Goal: Transaction & Acquisition: Obtain resource

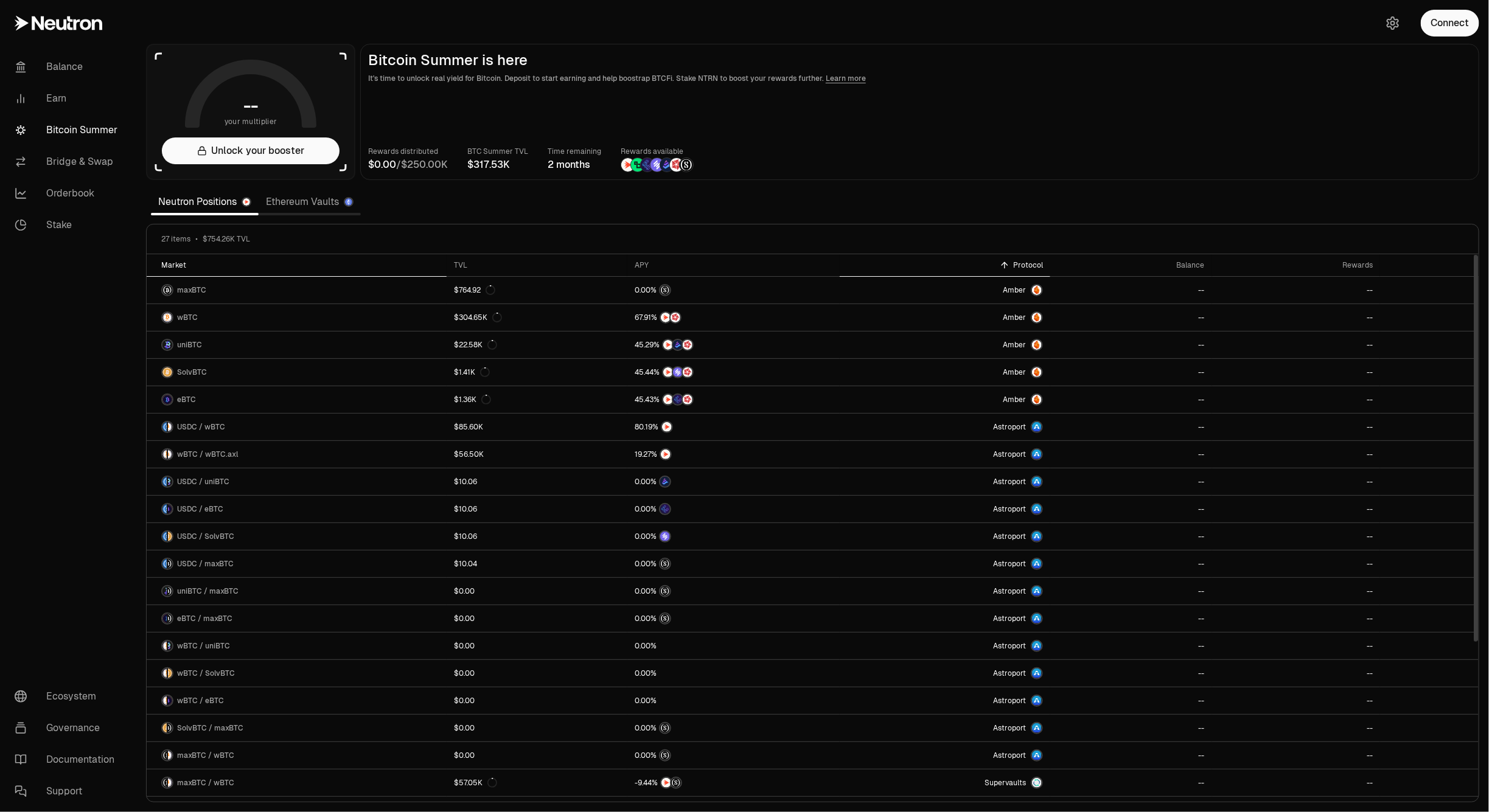
click at [192, 264] on icon at bounding box center [193, 264] width 3 height 5
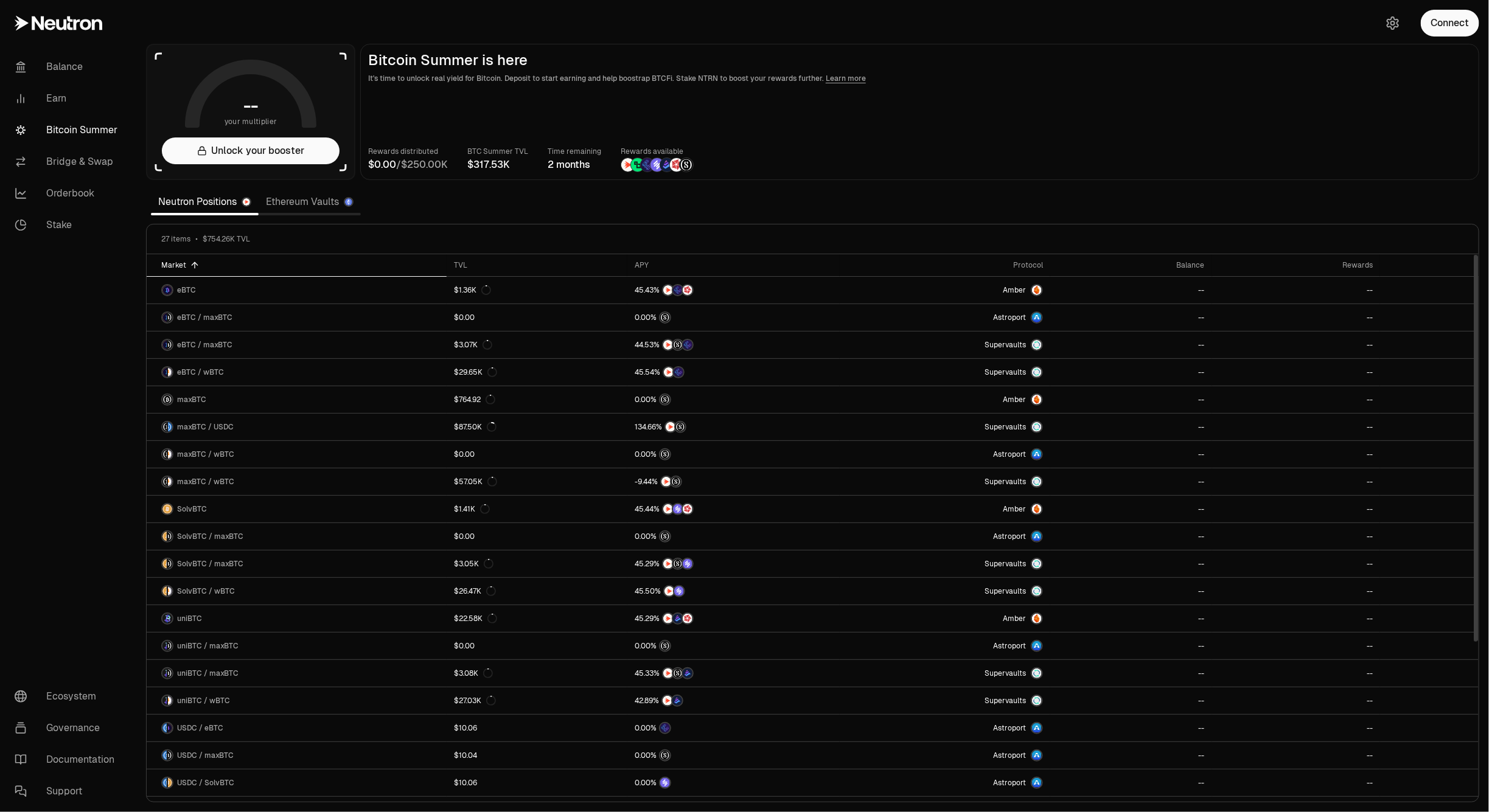
click at [190, 264] on icon at bounding box center [194, 265] width 10 height 10
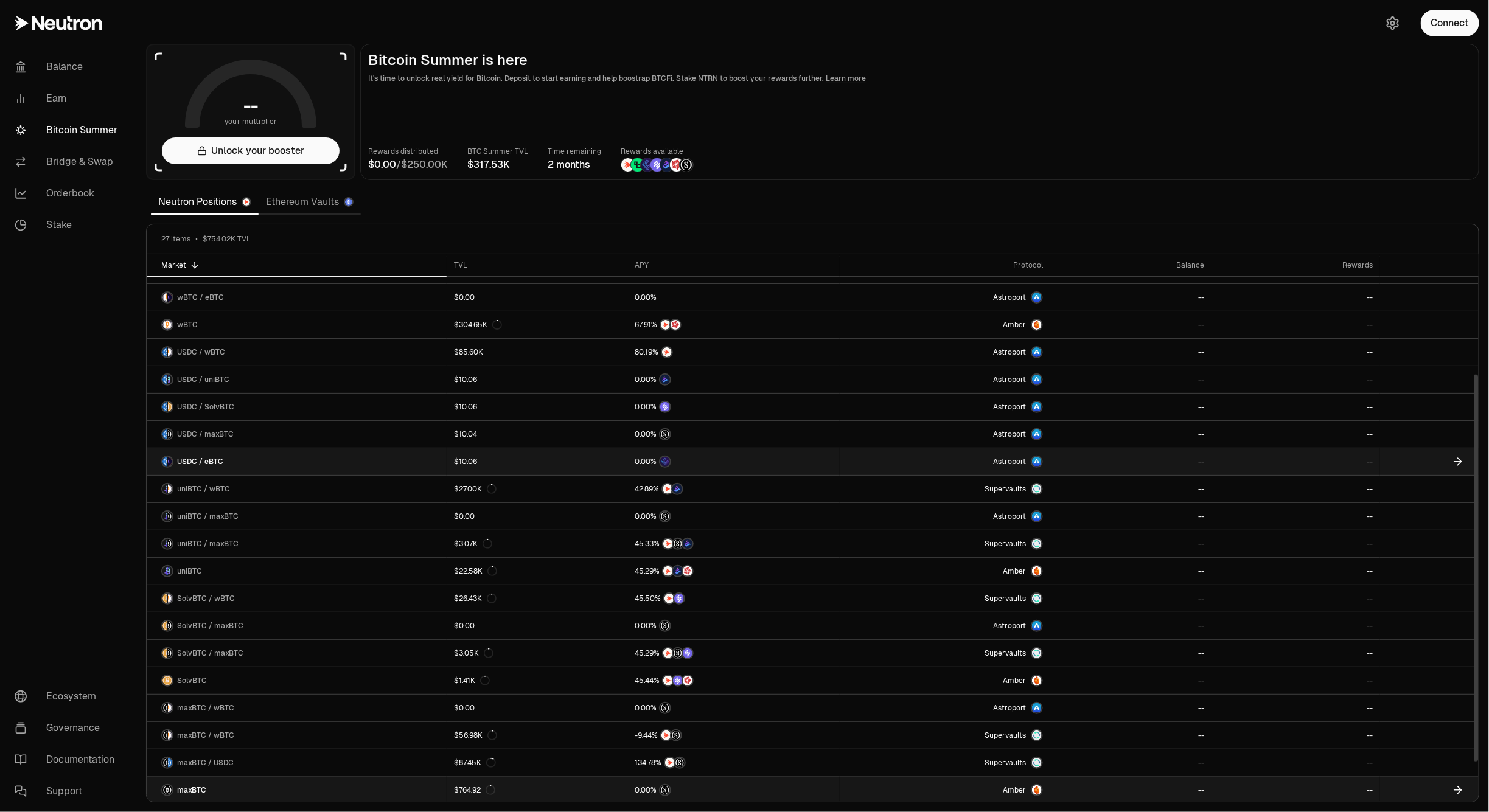
scroll to position [218, 0]
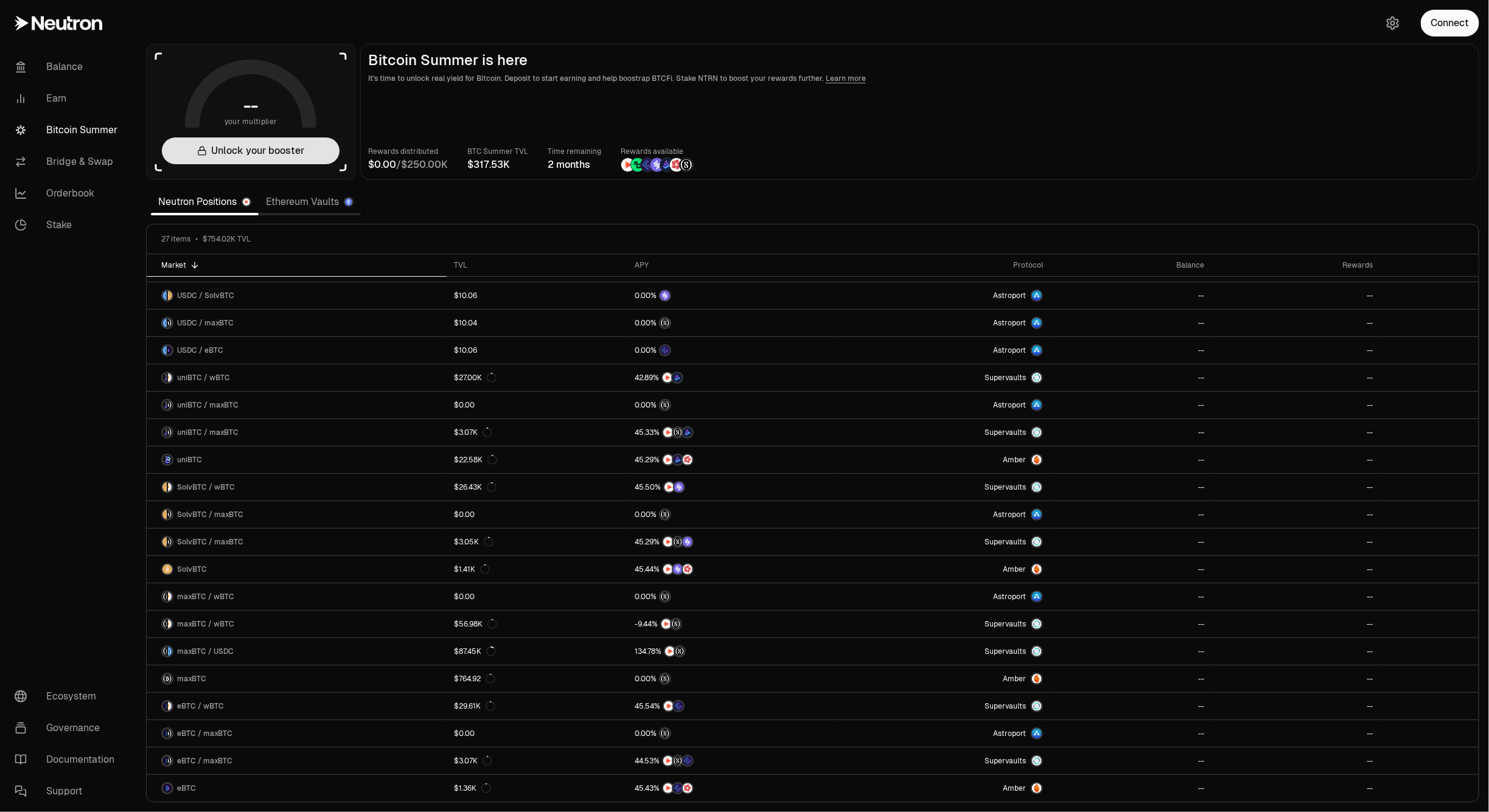
click at [226, 149] on button "Unlock your booster" at bounding box center [250, 150] width 178 height 27
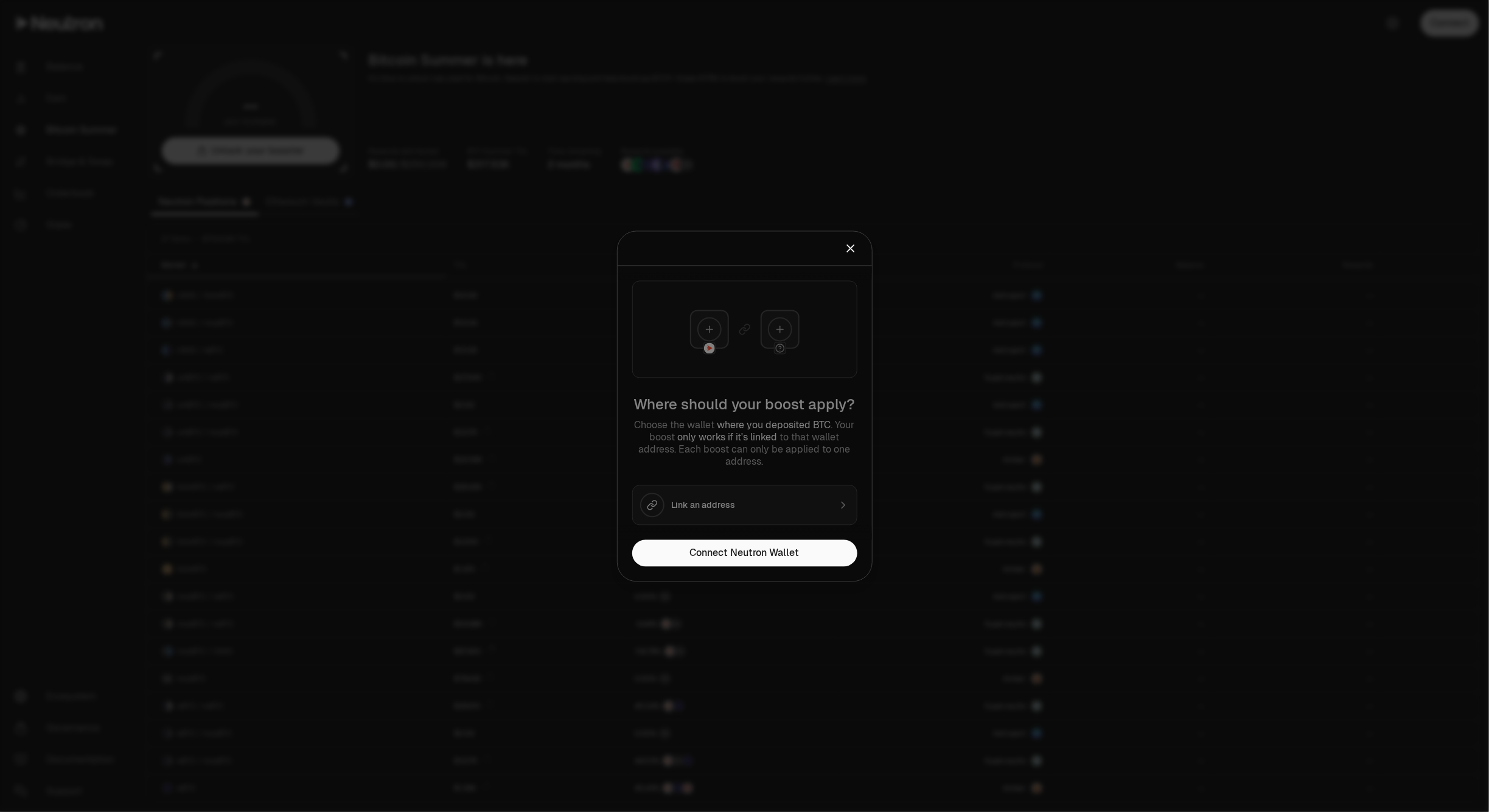
click at [843, 96] on div at bounding box center [744, 406] width 1489 height 812
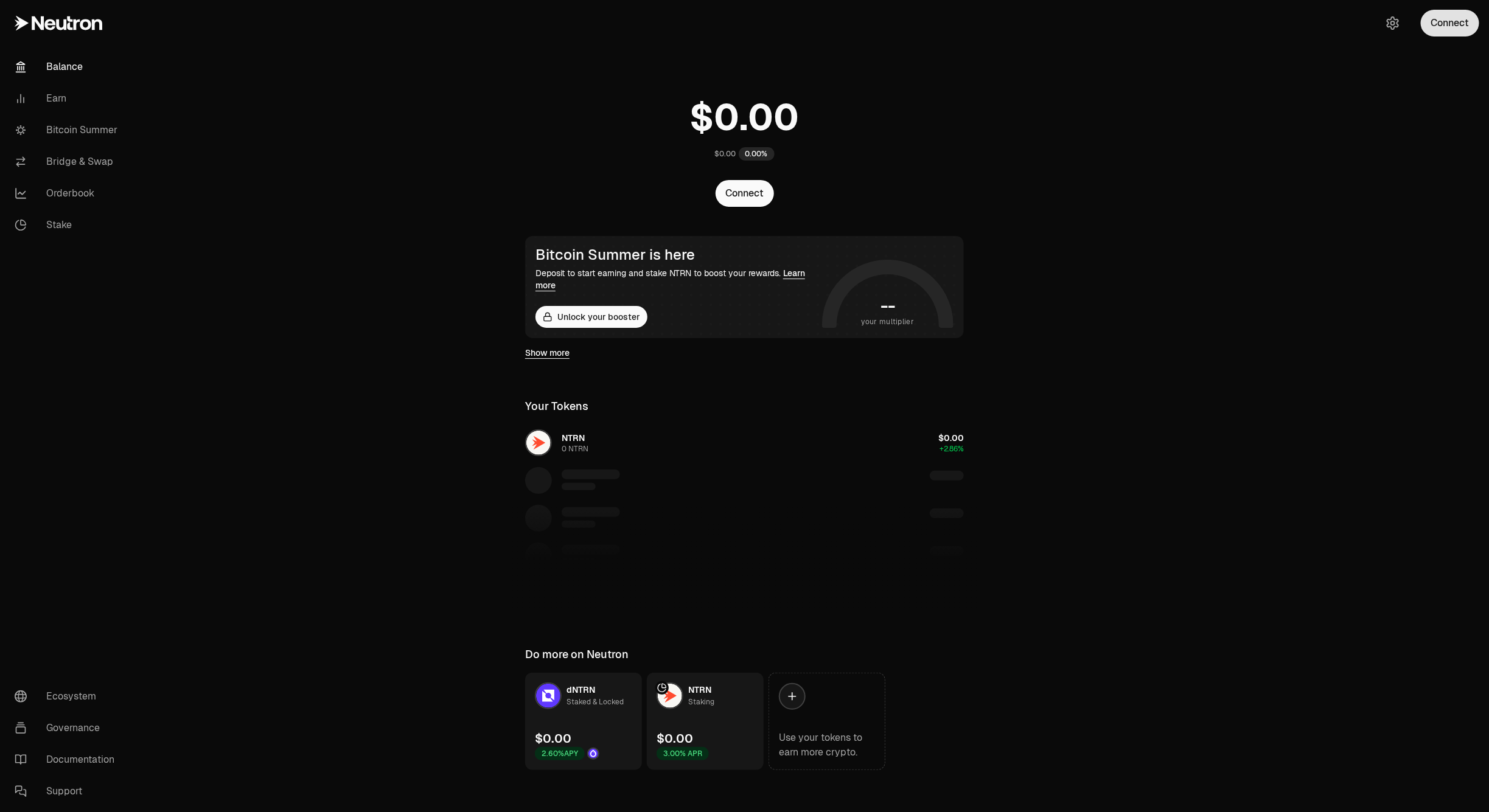
click at [1471, 25] on button "Connect" at bounding box center [1450, 23] width 59 height 27
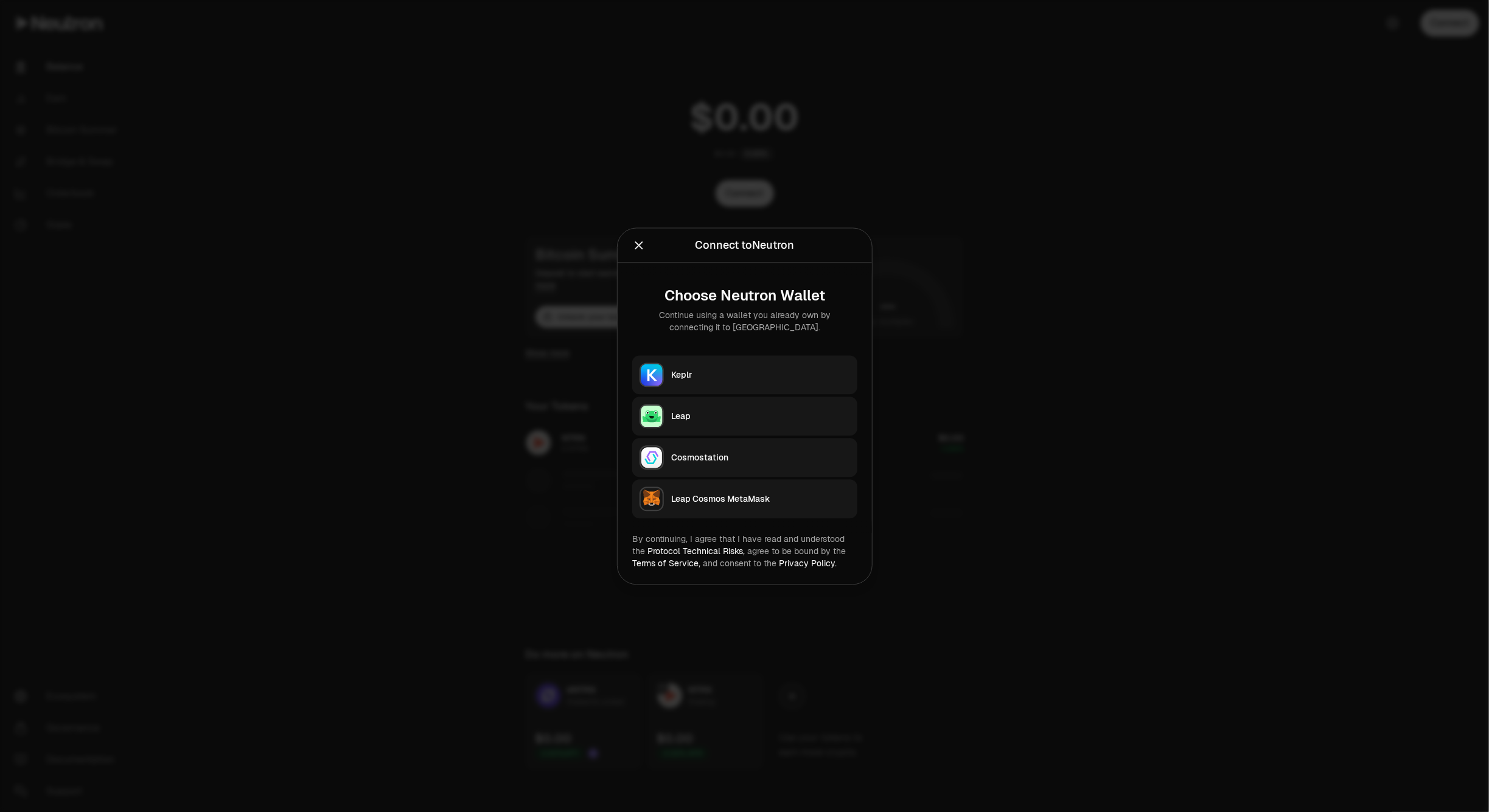
click at [768, 376] on div "Keplr" at bounding box center [761, 374] width 179 height 12
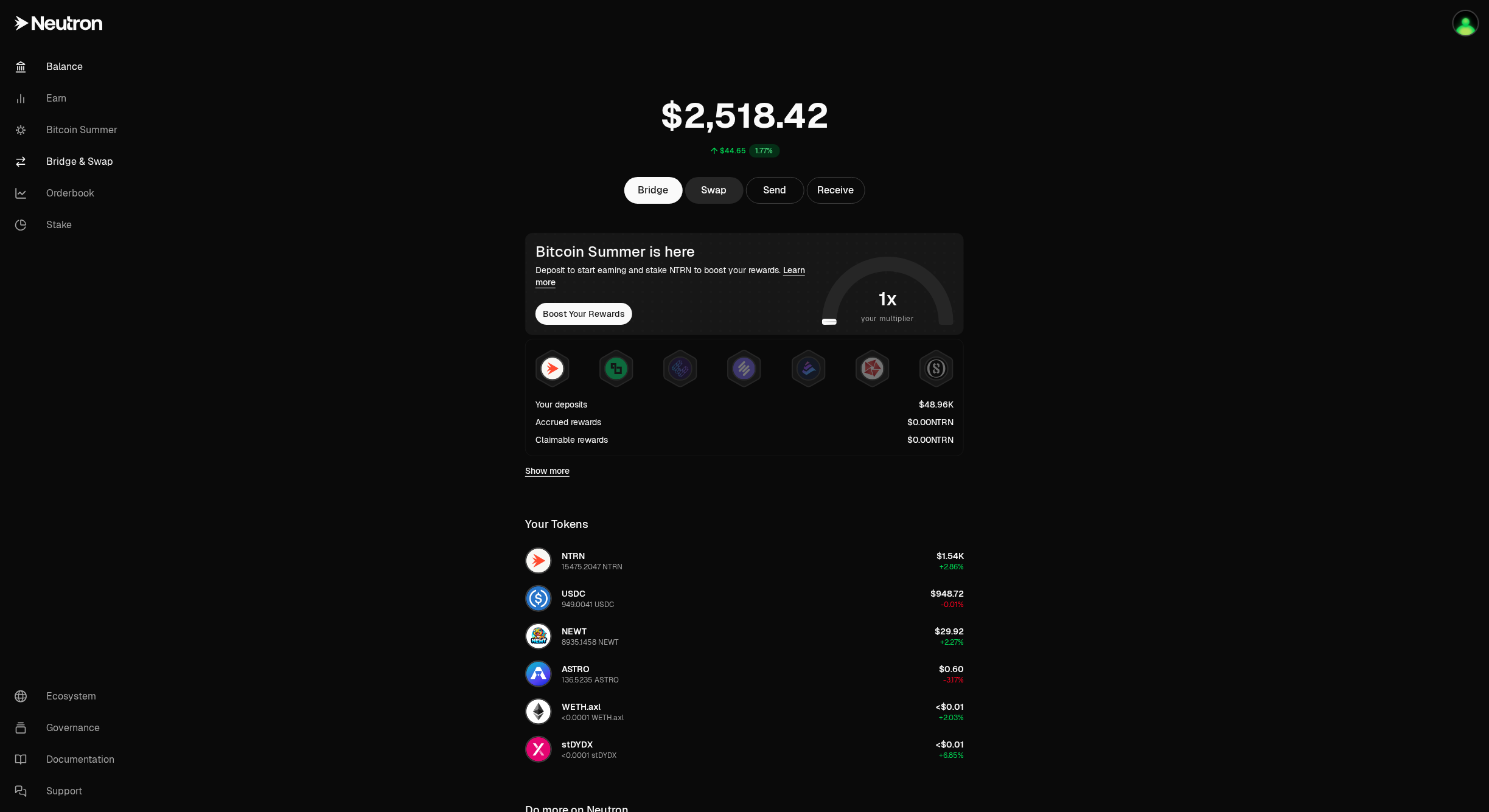
click at [62, 159] on link "Bridge & Swap" at bounding box center [68, 161] width 126 height 32
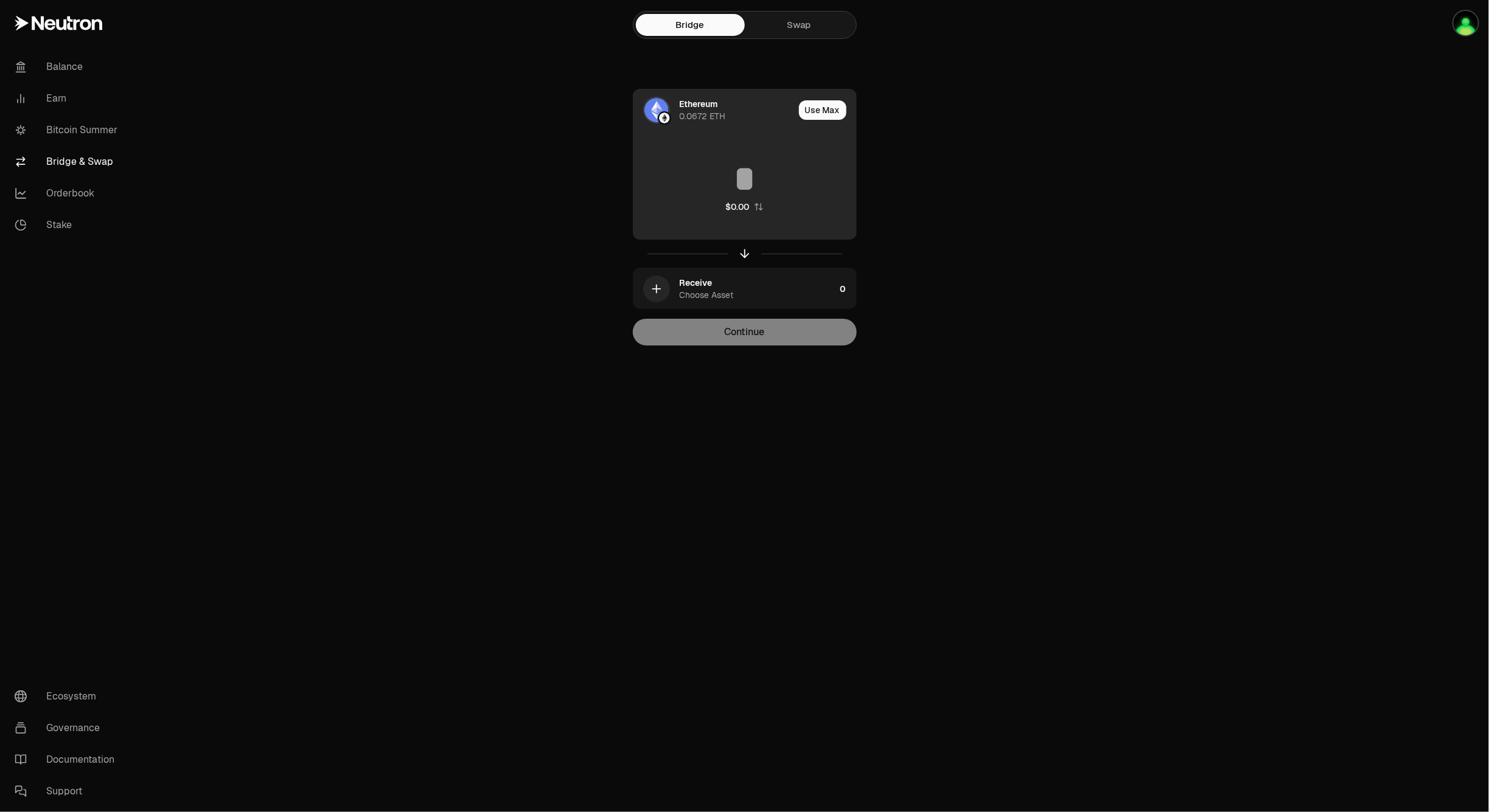
click at [738, 96] on div "Ethereum 0.0672 ETH" at bounding box center [714, 110] width 160 height 42
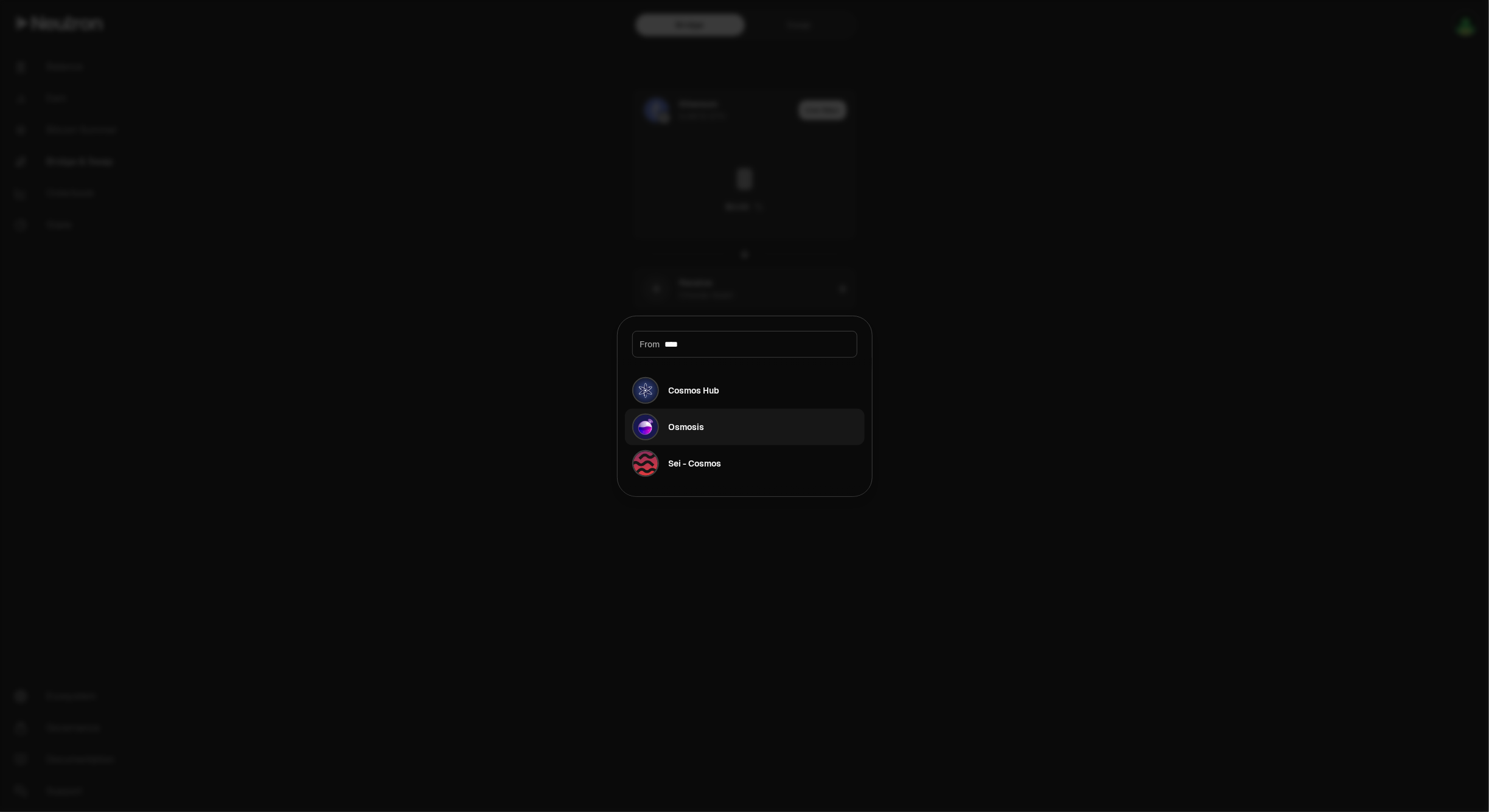
type input "****"
click at [684, 432] on div "Osmosis" at bounding box center [687, 427] width 36 height 12
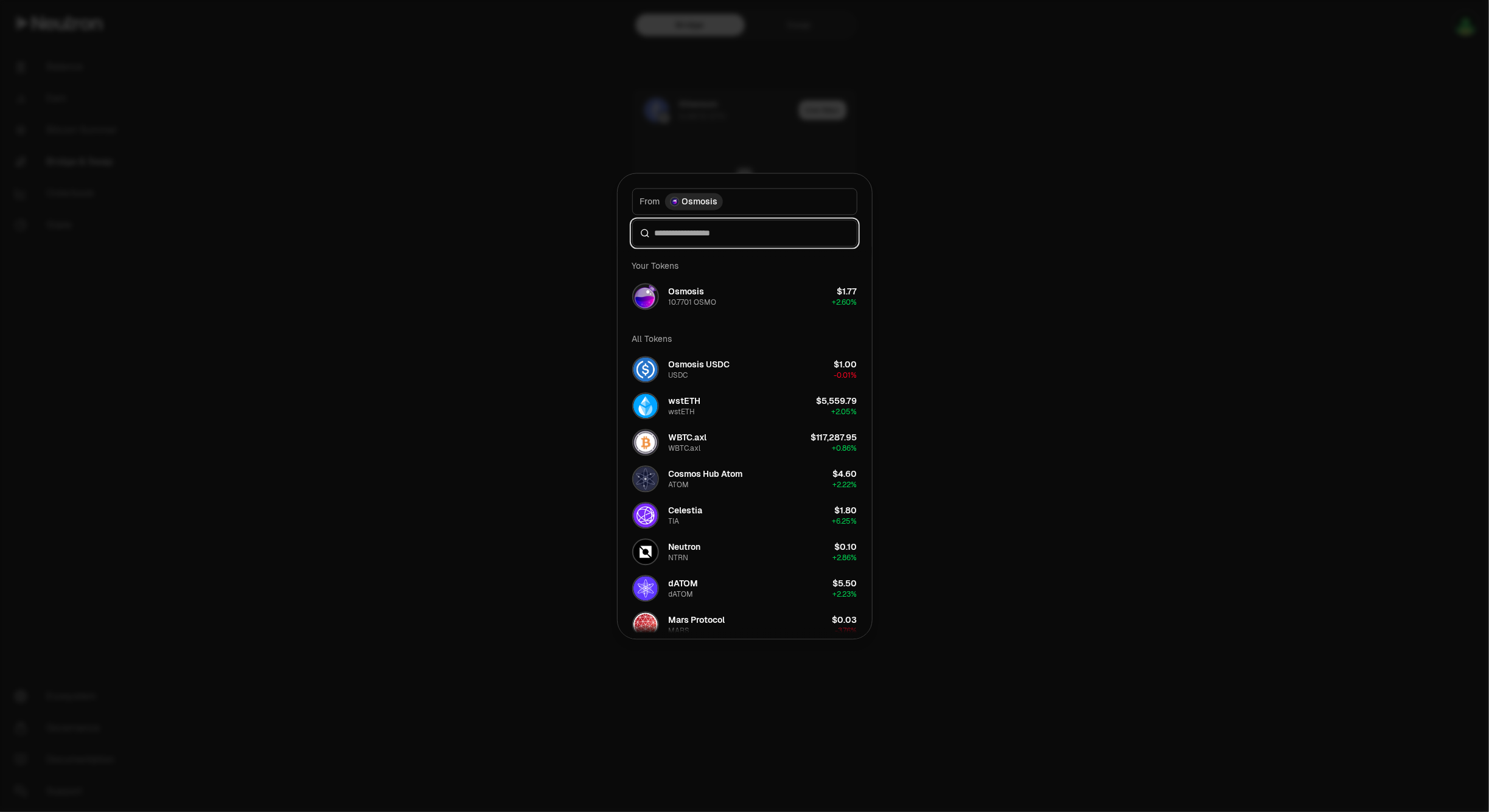
click at [710, 239] on input at bounding box center [752, 233] width 195 height 12
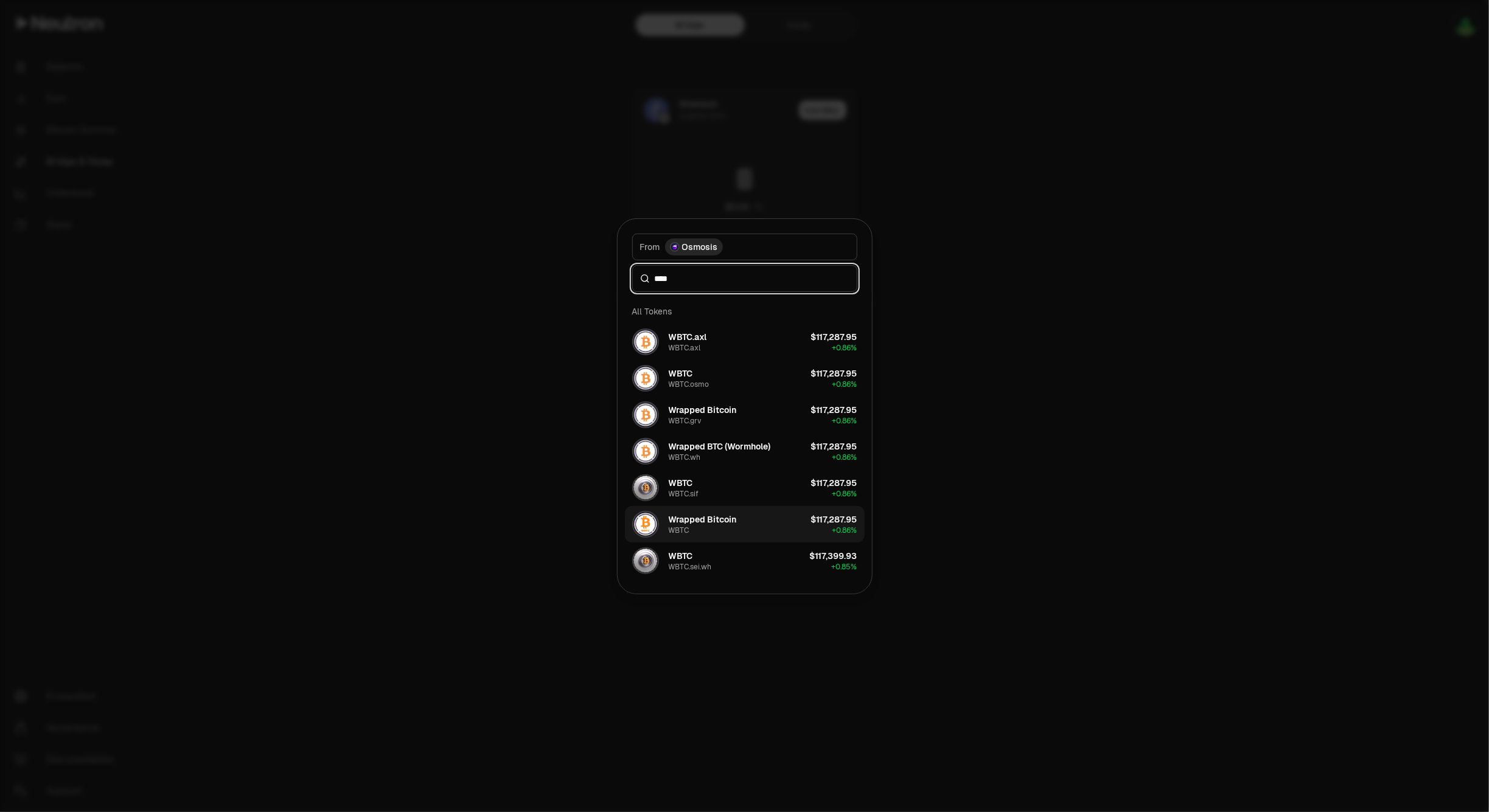
type input "****"
click at [756, 528] on button "Wrapped Bitcoin WBTC $117,287.95 + 0.86%" at bounding box center [744, 524] width 240 height 36
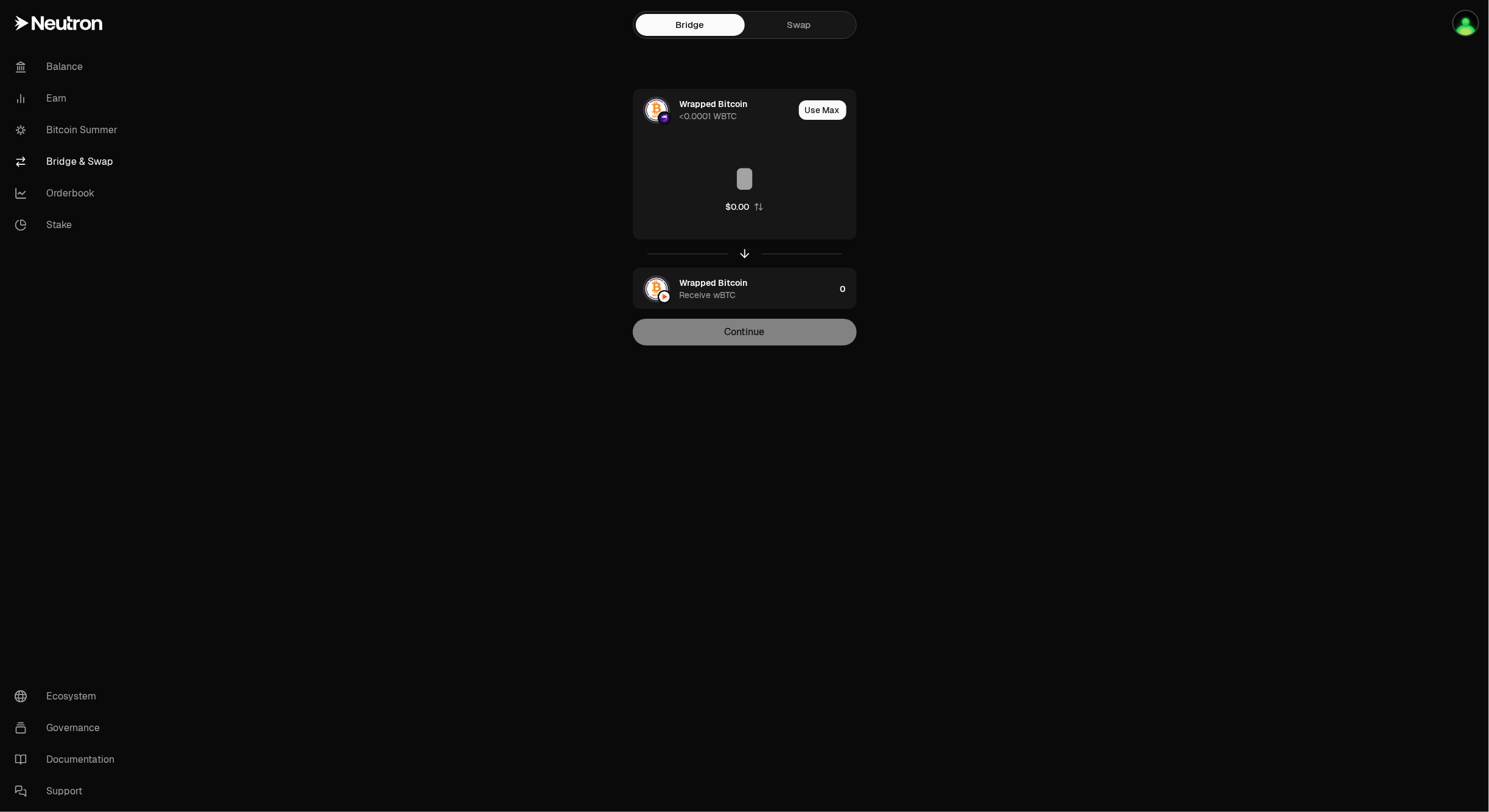
click at [963, 518] on div "Balance Earn Bitcoin Summer Bridge & Swap Orderbook Stake Ecosystem Governance …" at bounding box center [812, 406] width 1353 height 812
click at [758, 287] on div "Wrapped Bitcoin Receive wBTC" at bounding box center [758, 289] width 156 height 25
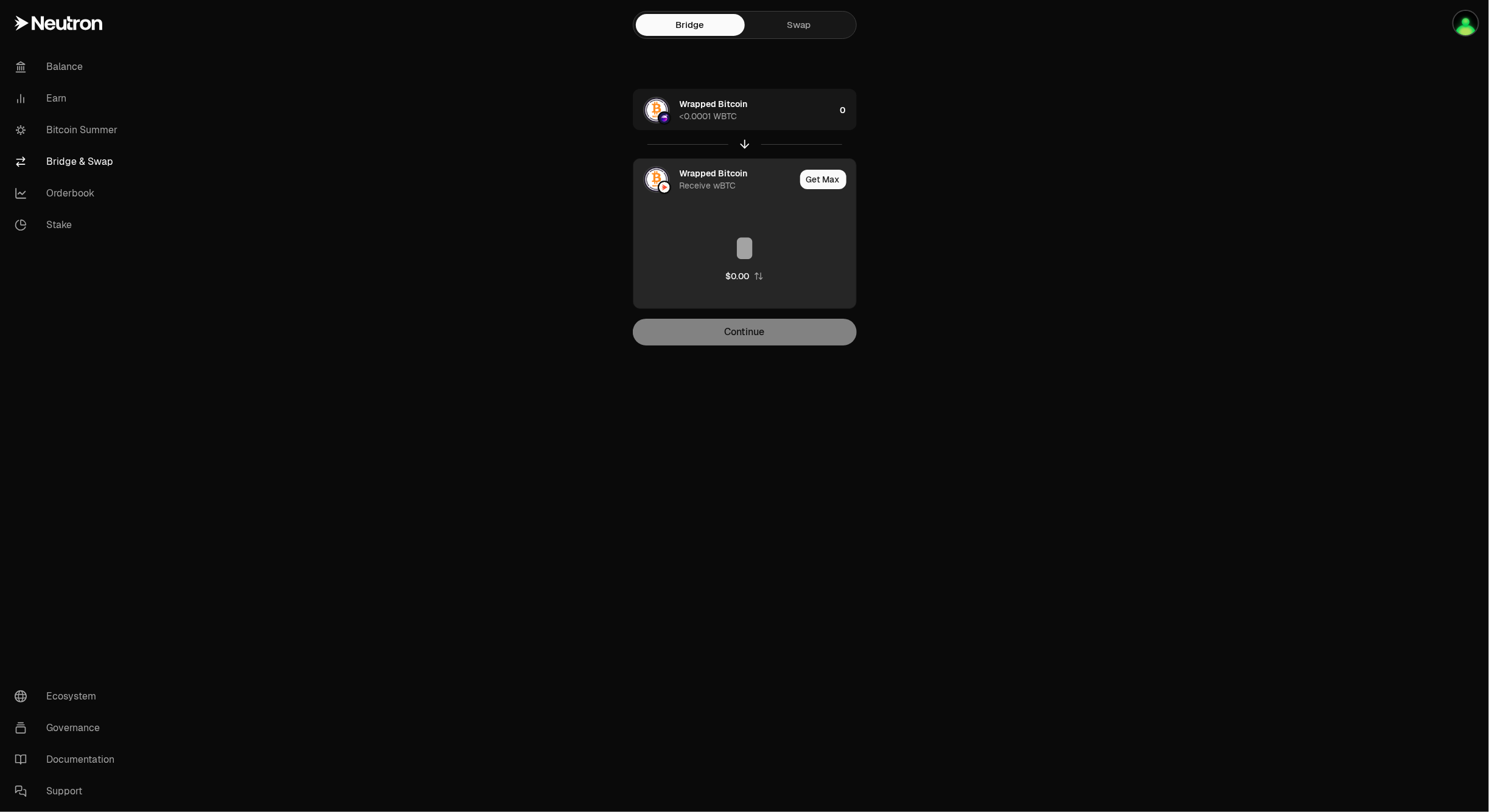
click at [749, 180] on div "Wrapped Bitcoin Receive wBTC" at bounding box center [738, 180] width 116 height 25
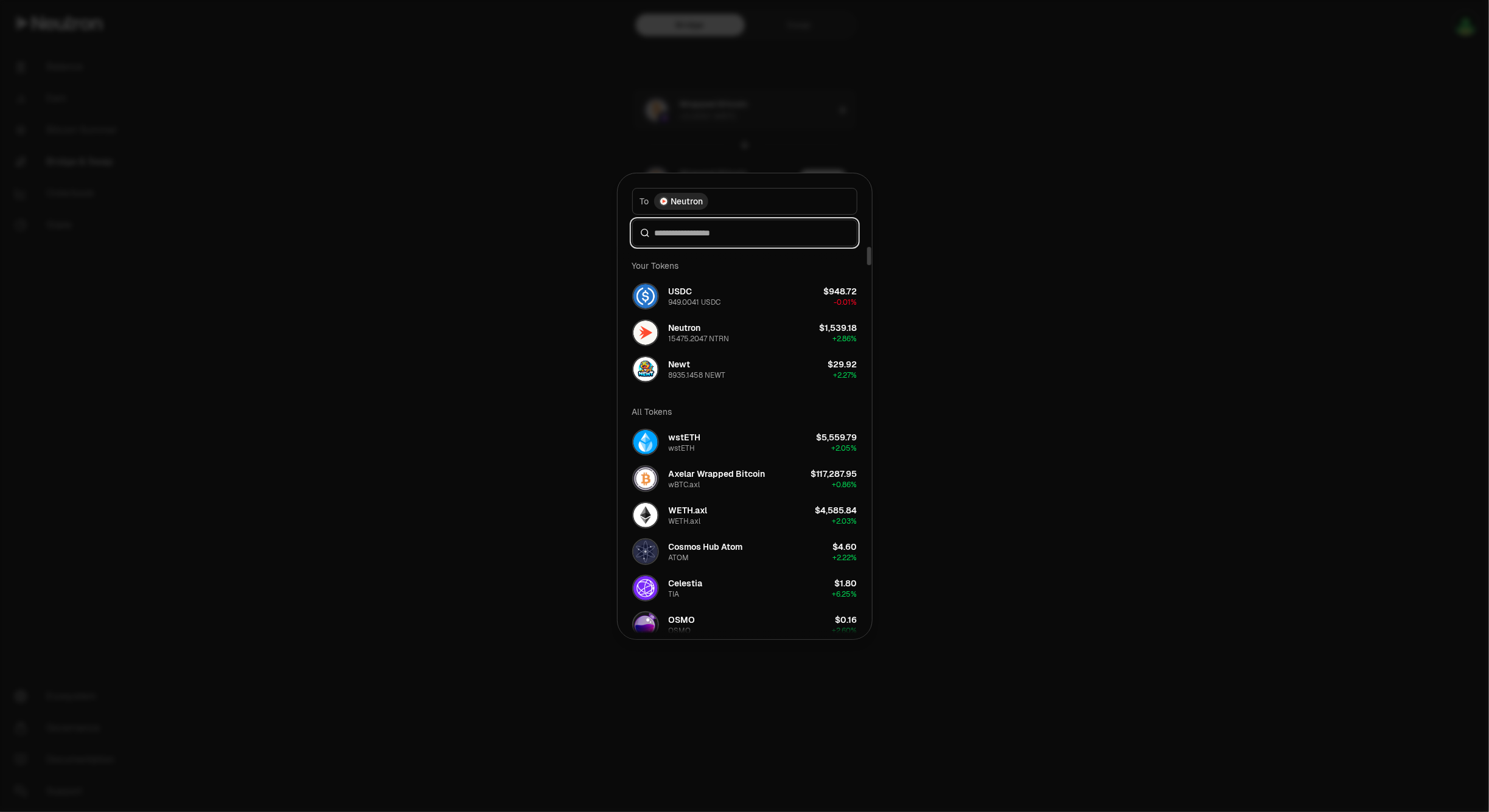
click at [732, 236] on input at bounding box center [752, 233] width 195 height 12
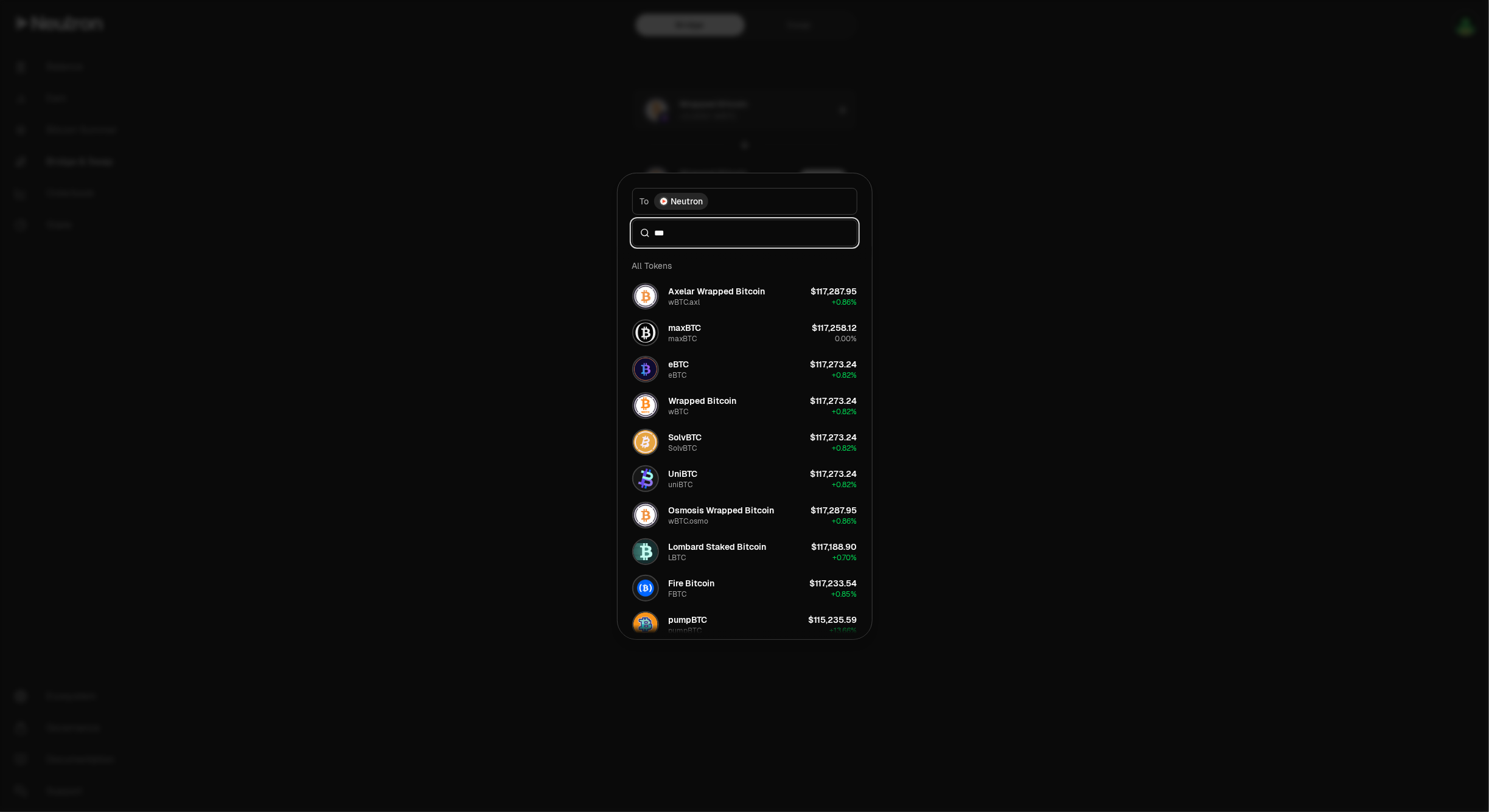
type input "****"
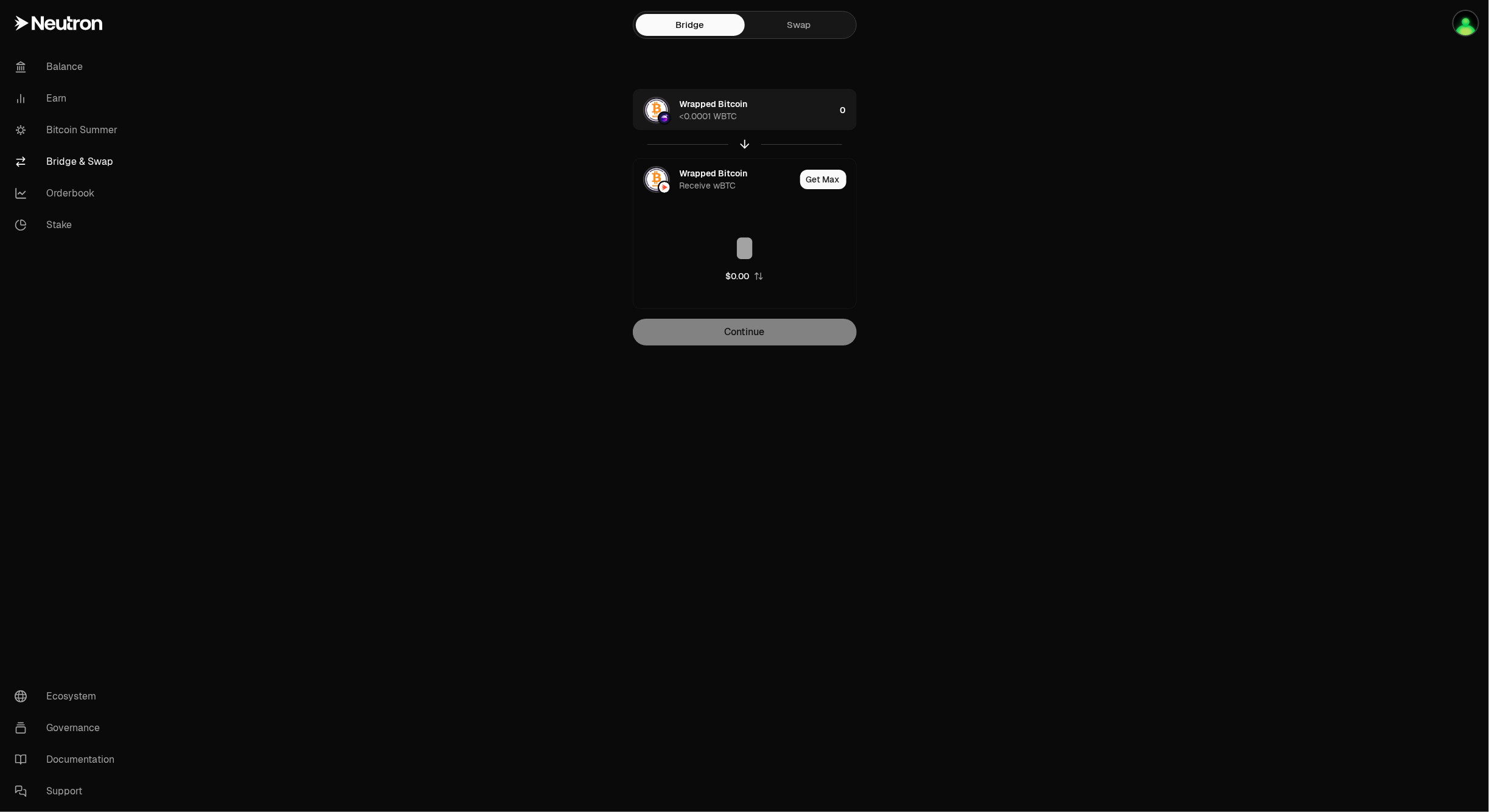
drag, startPoint x: 1063, startPoint y: 308, endPoint x: 1050, endPoint y: 308, distance: 13.0
click at [1063, 308] on main "Bridge Swap Wrapped Bitcoin <0.0001 WBTC 0 Wrapped Bitcoin Receive wBTC Get Max…" at bounding box center [812, 197] width 1353 height 394
click at [93, 122] on link "Bitcoin Summer" at bounding box center [68, 129] width 126 height 32
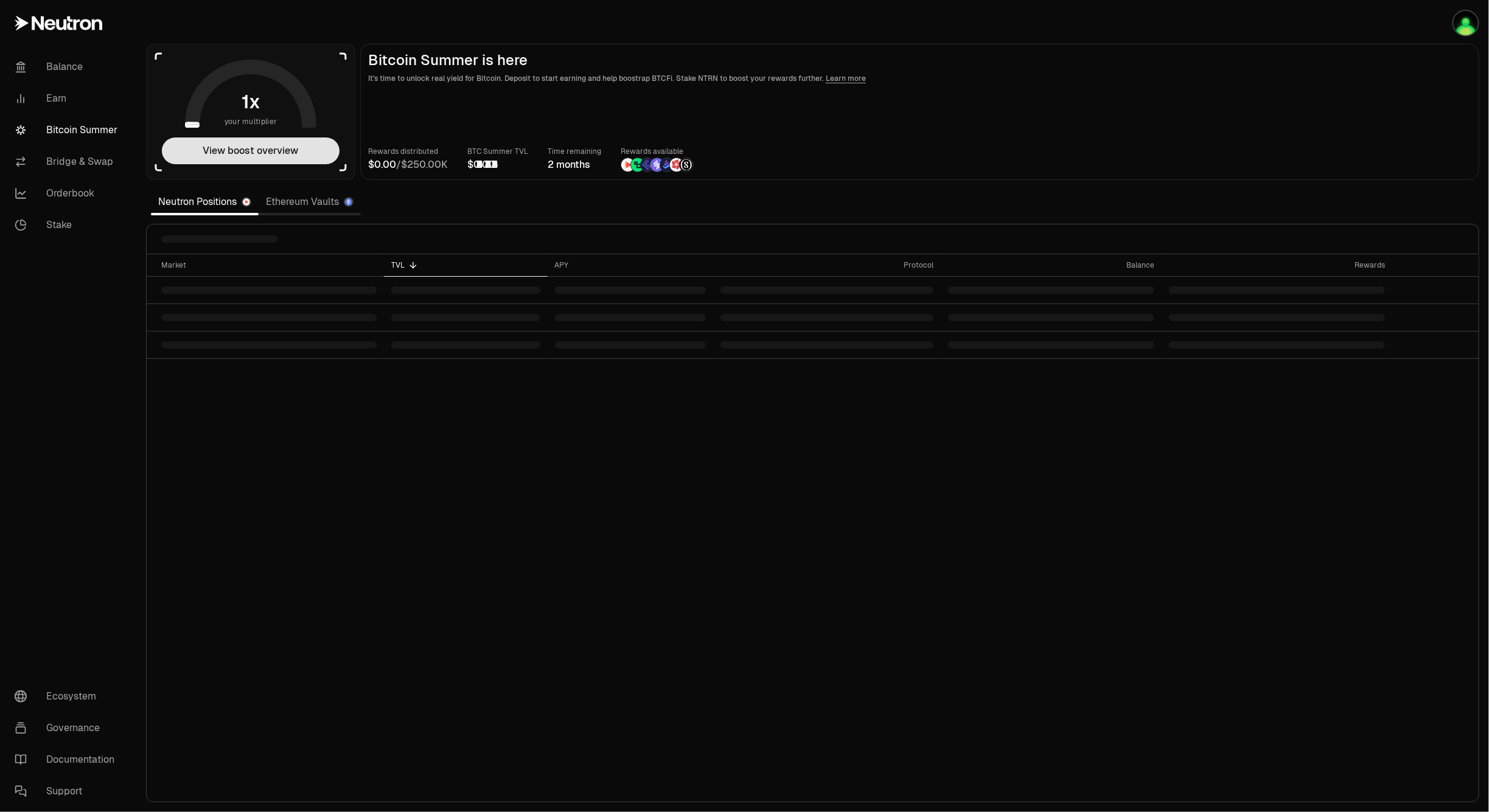
click at [233, 149] on button "View boost overview" at bounding box center [250, 150] width 178 height 27
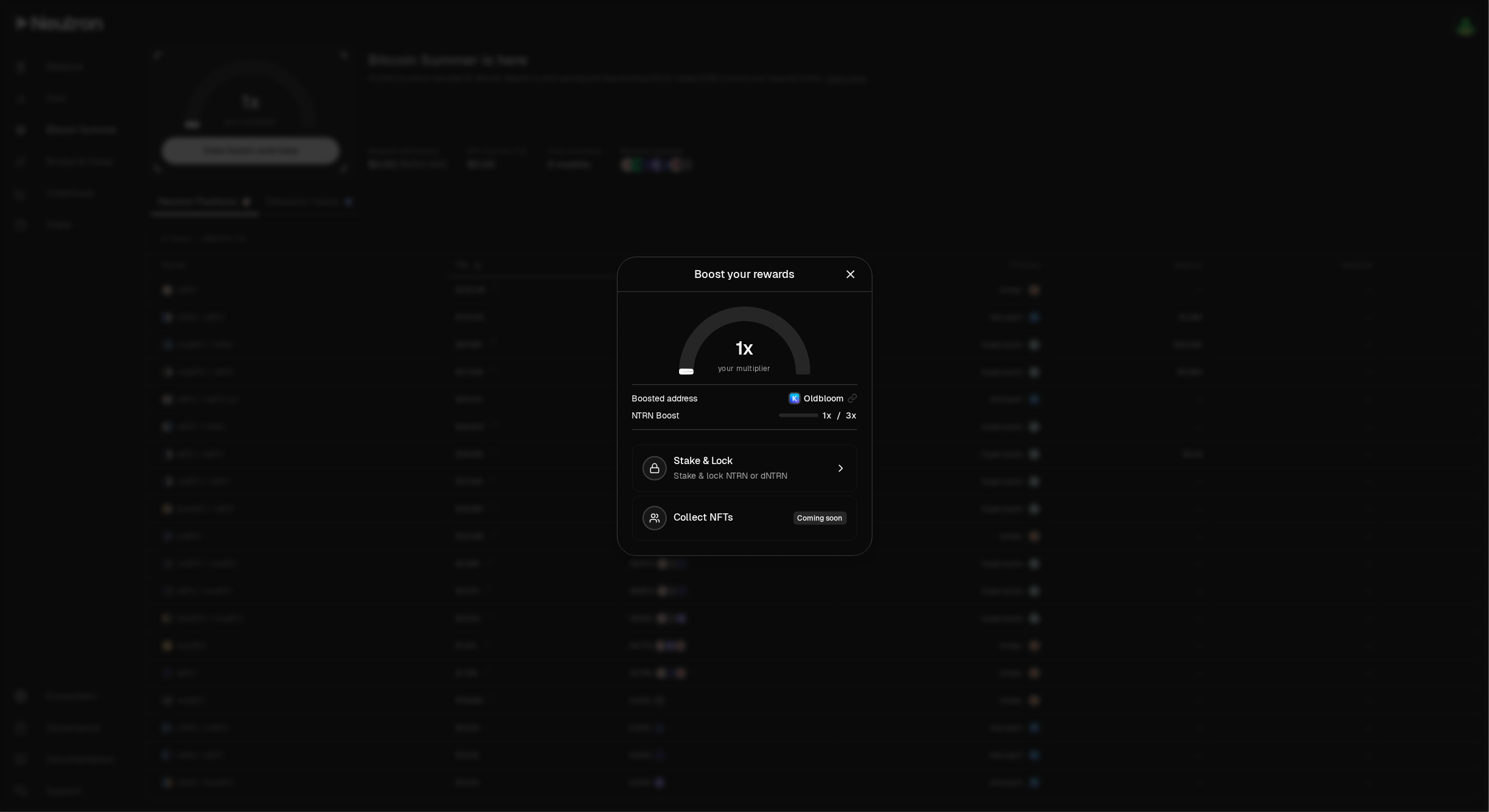
click at [847, 273] on icon "Close" at bounding box center [850, 273] width 13 height 13
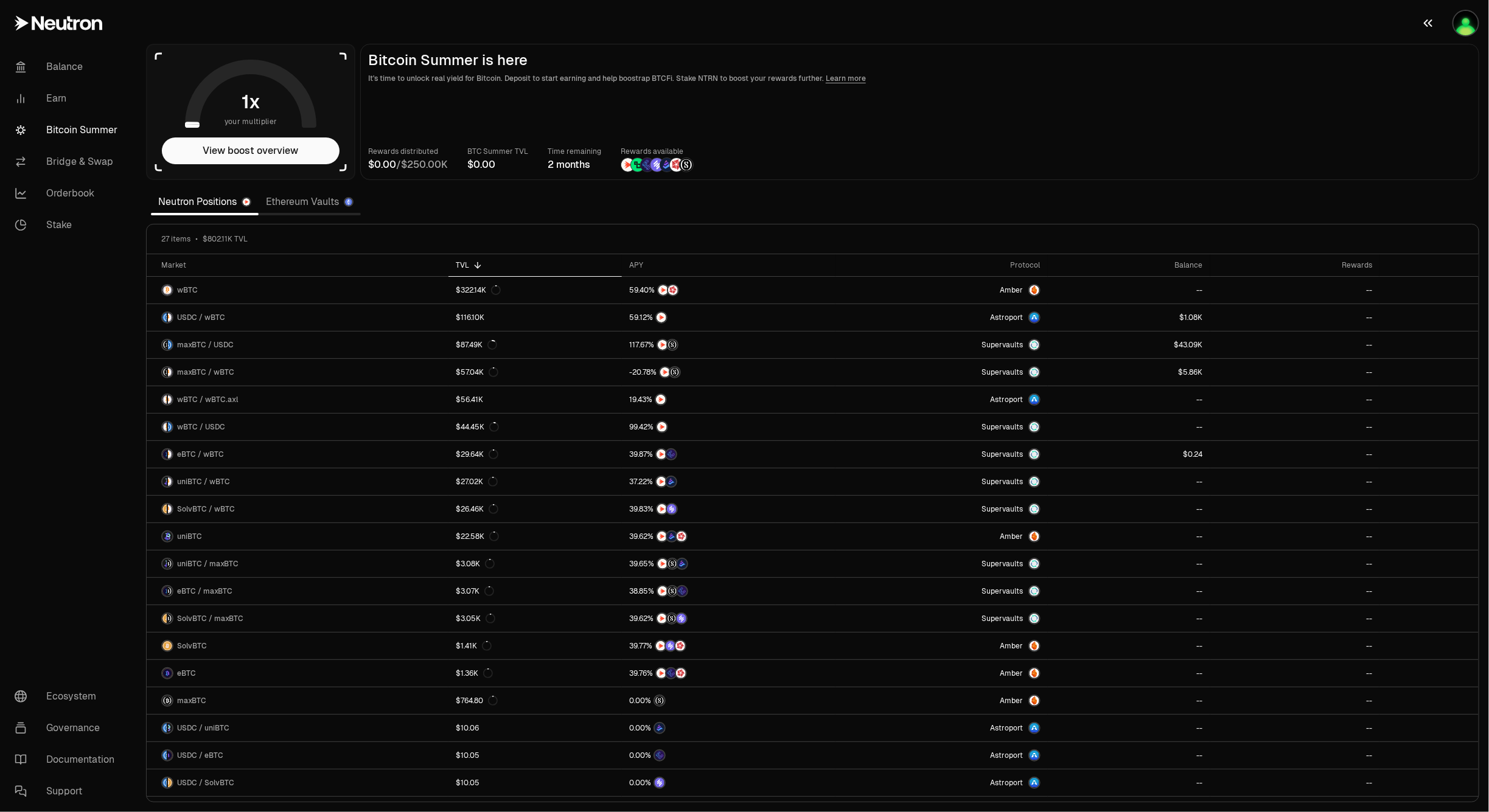
click at [1464, 20] on img "button" at bounding box center [1466, 23] width 25 height 25
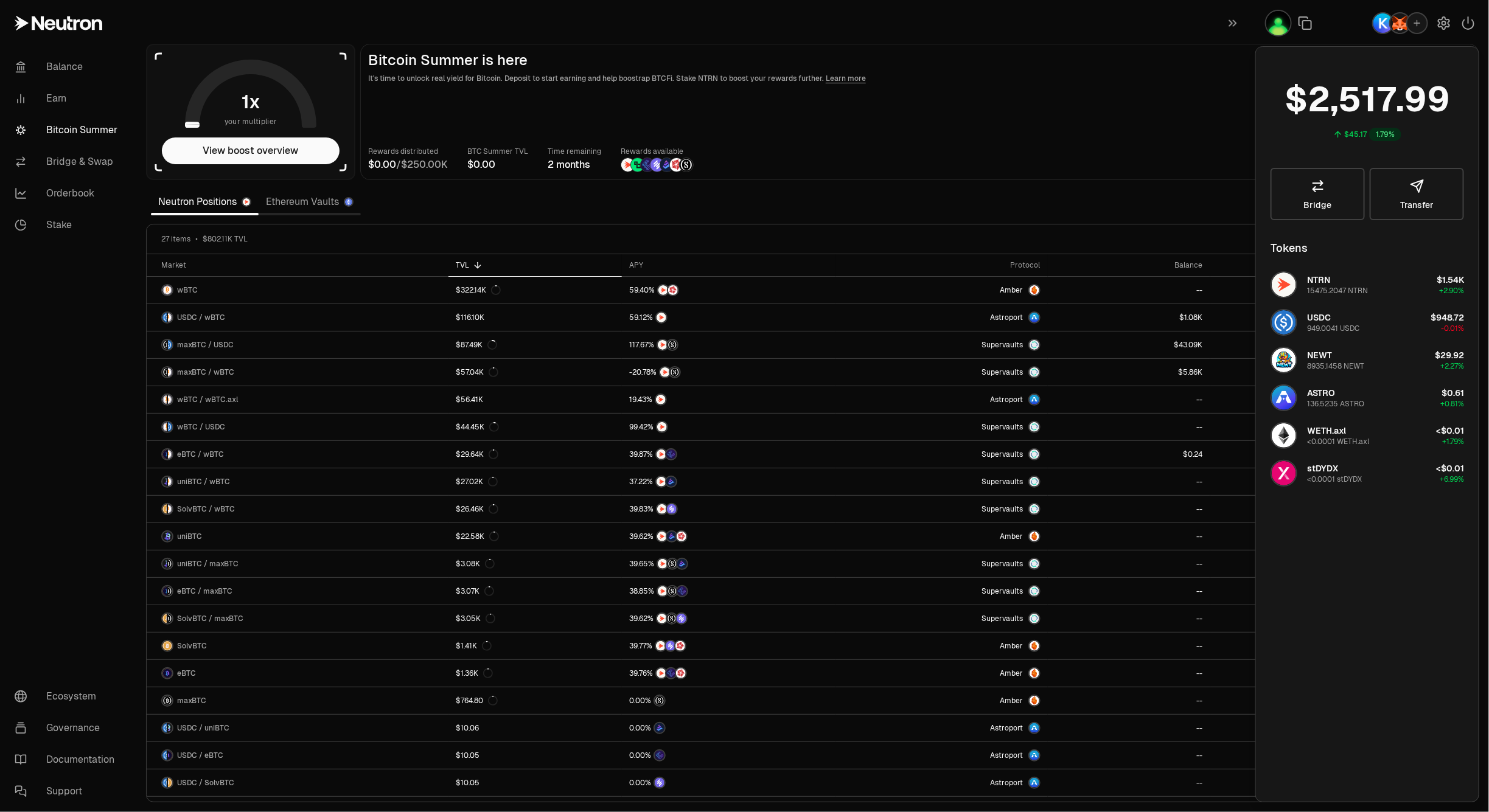
click at [1017, 126] on main "Bitcoin Summer is here It's time to unlock real yield for Bitcoin. Deposit to s…" at bounding box center [919, 112] width 1119 height 136
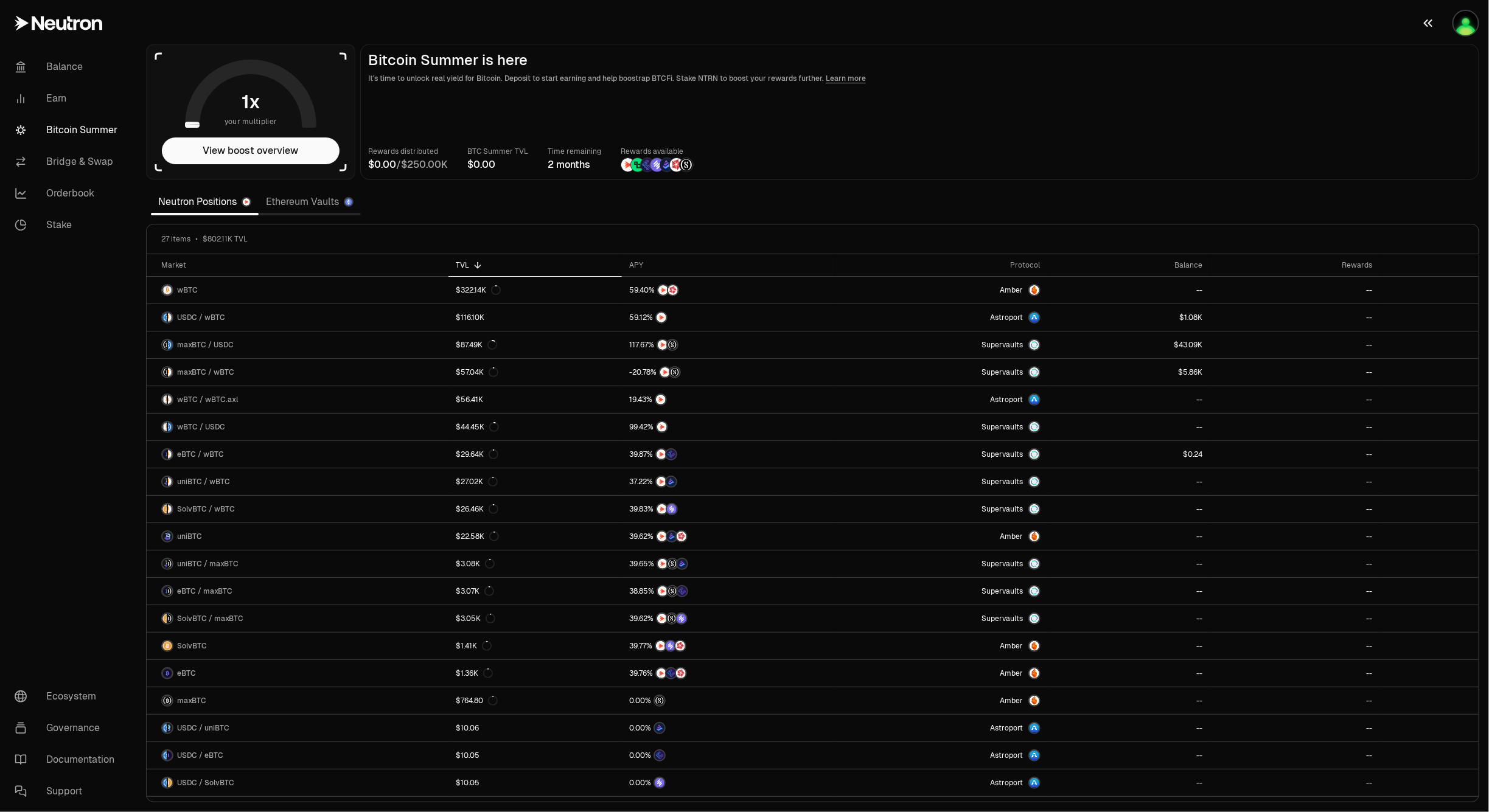
click at [1473, 22] on img "button" at bounding box center [1466, 23] width 25 height 25
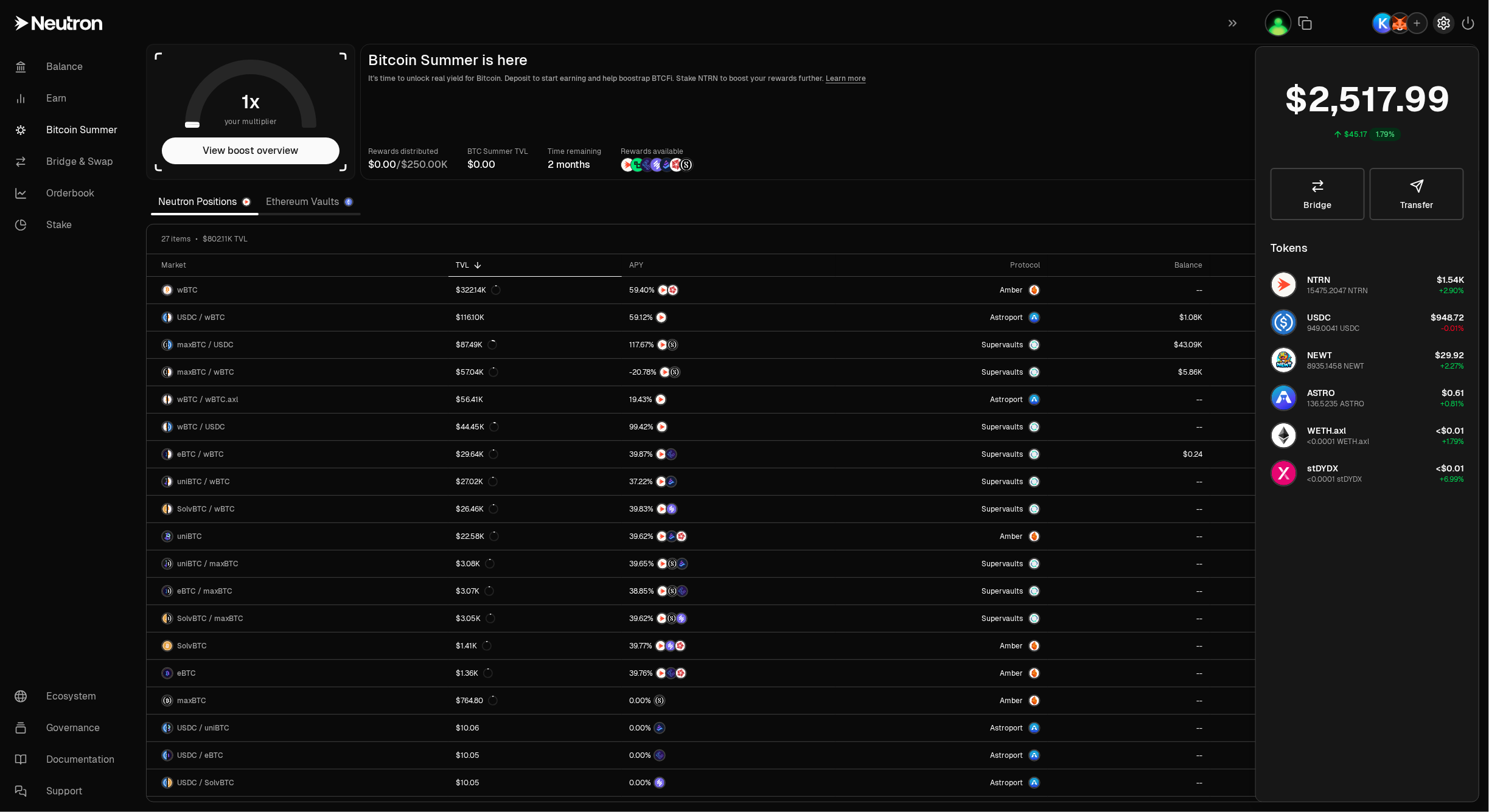
click at [1447, 29] on icon "button" at bounding box center [1444, 23] width 15 height 15
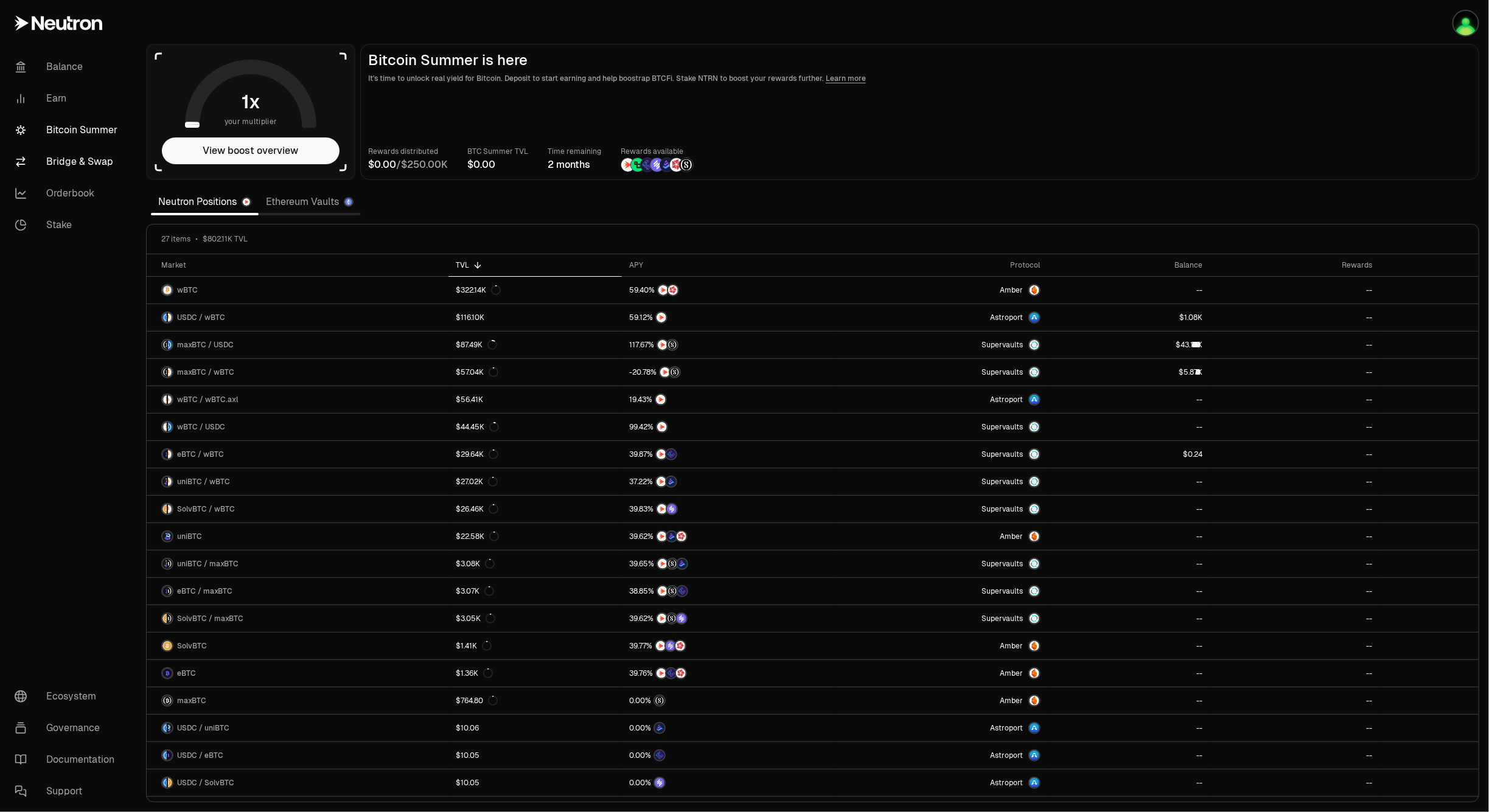
click at [86, 160] on link "Bridge & Swap" at bounding box center [68, 161] width 126 height 32
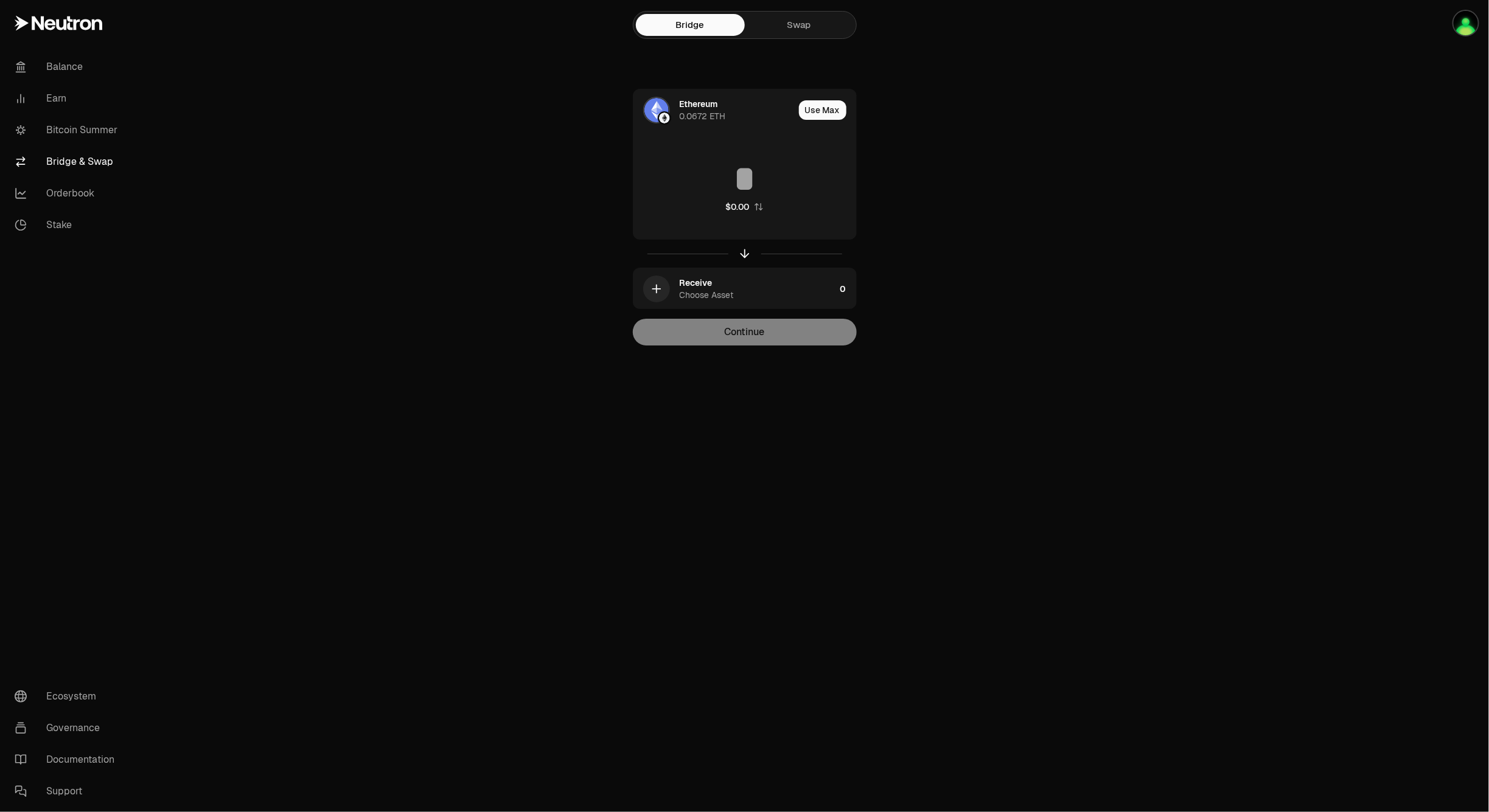
click at [795, 25] on link "Swap" at bounding box center [798, 25] width 109 height 22
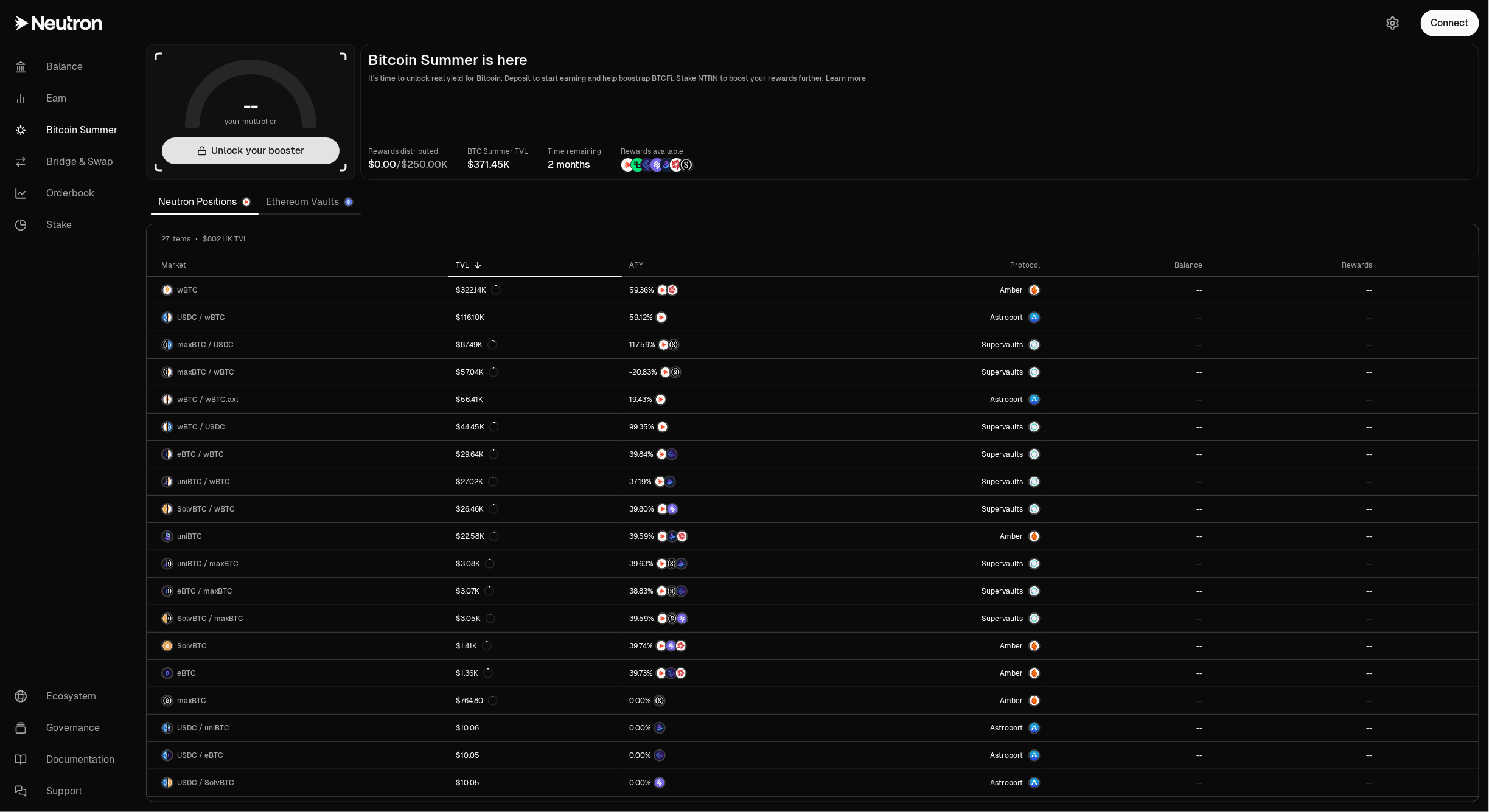
click at [262, 156] on button "Unlock your booster" at bounding box center [250, 150] width 178 height 27
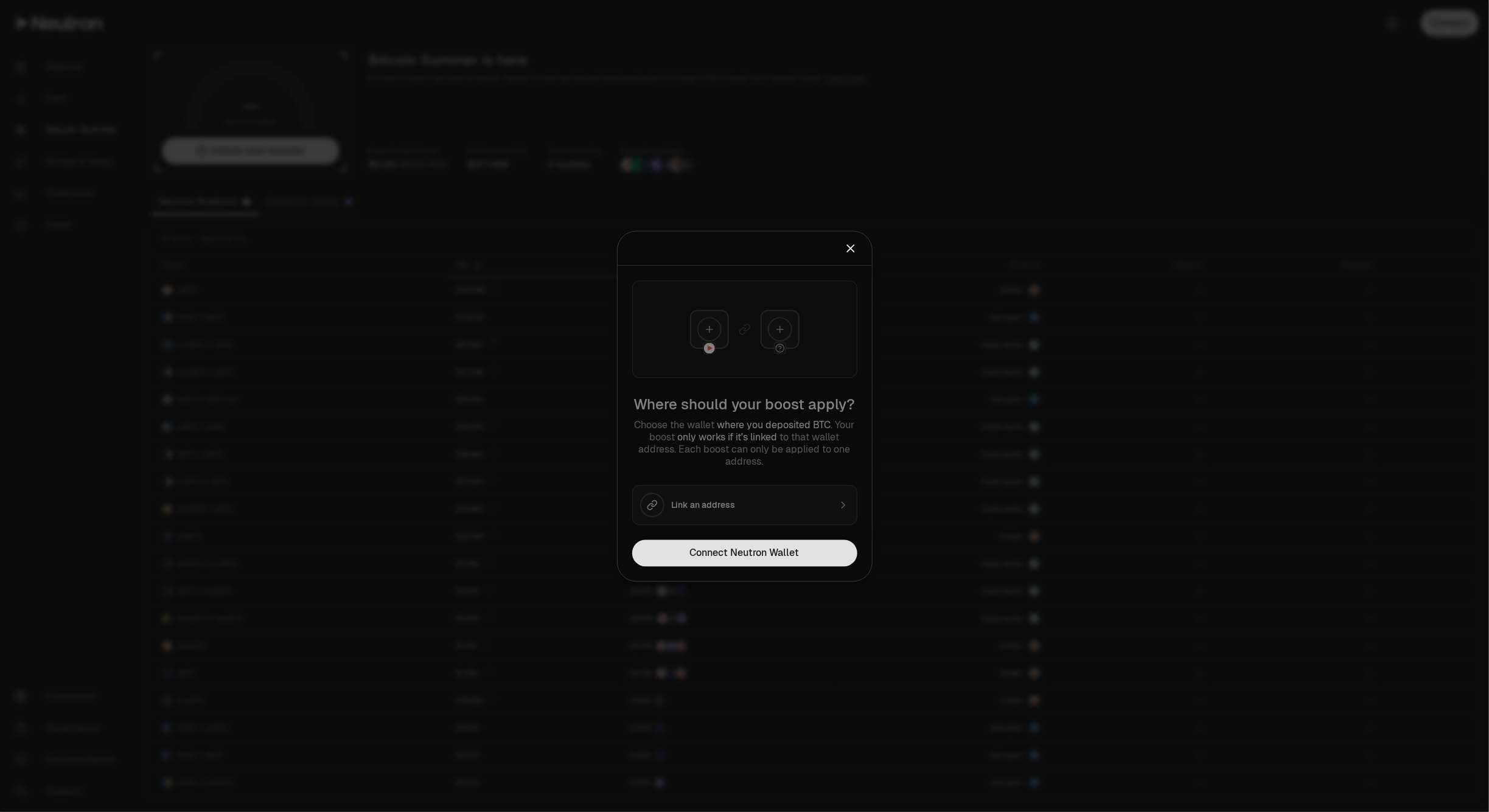
click at [715, 555] on button "Connect Neutron Wallet" at bounding box center [744, 552] width 225 height 27
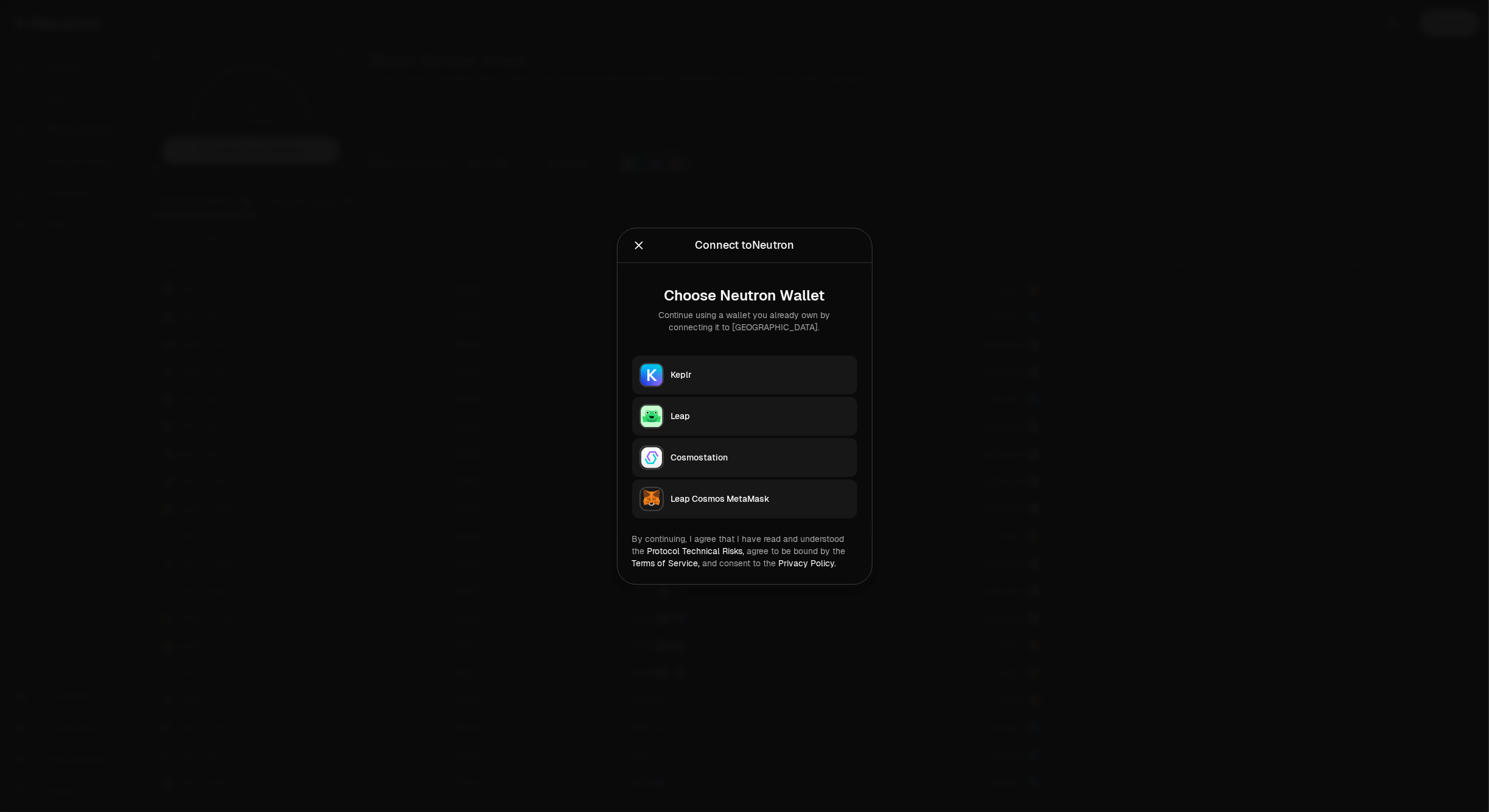
click at [751, 374] on div "Keplr" at bounding box center [761, 374] width 179 height 12
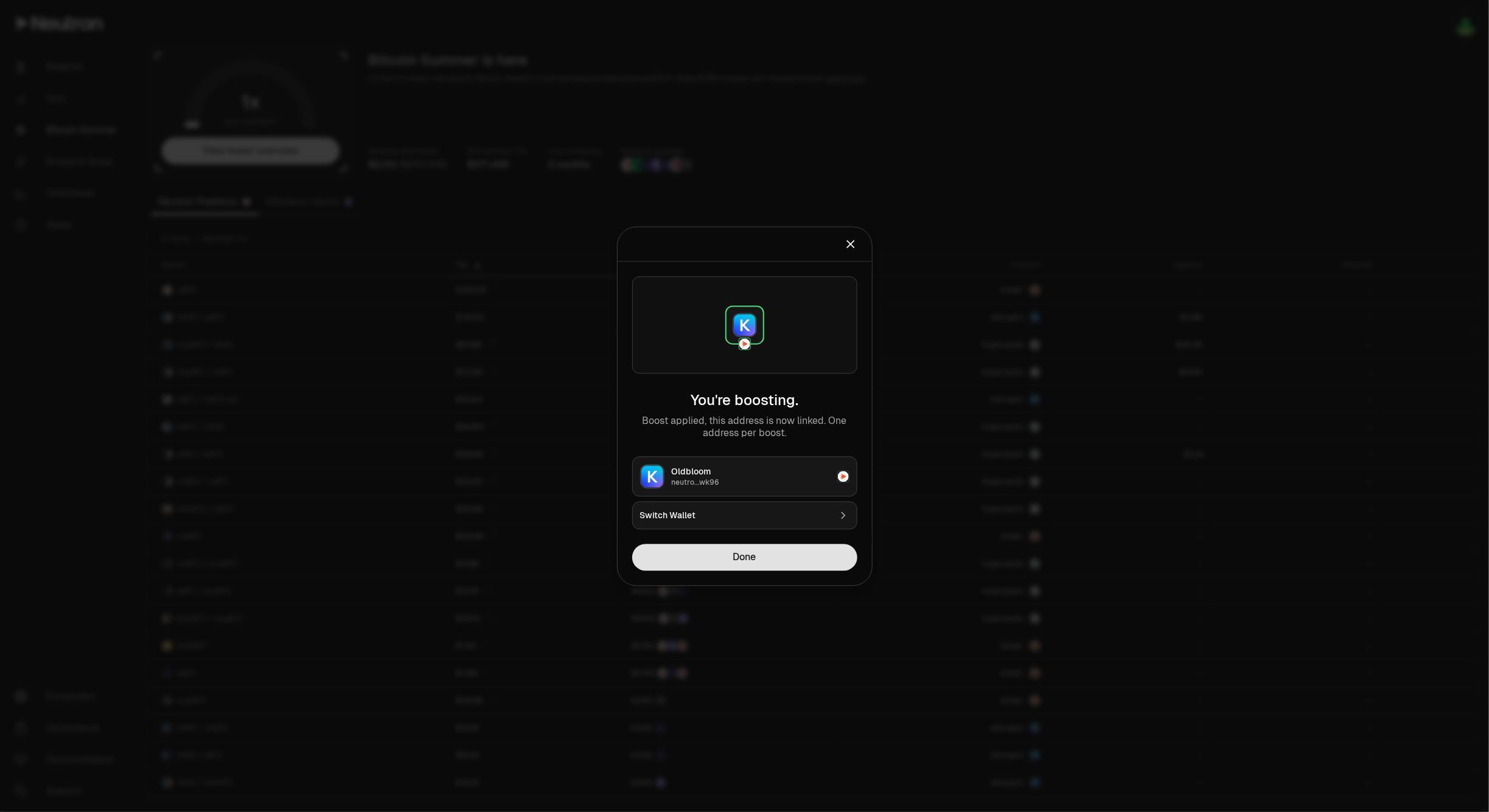
click at [744, 554] on button "Done" at bounding box center [744, 557] width 225 height 27
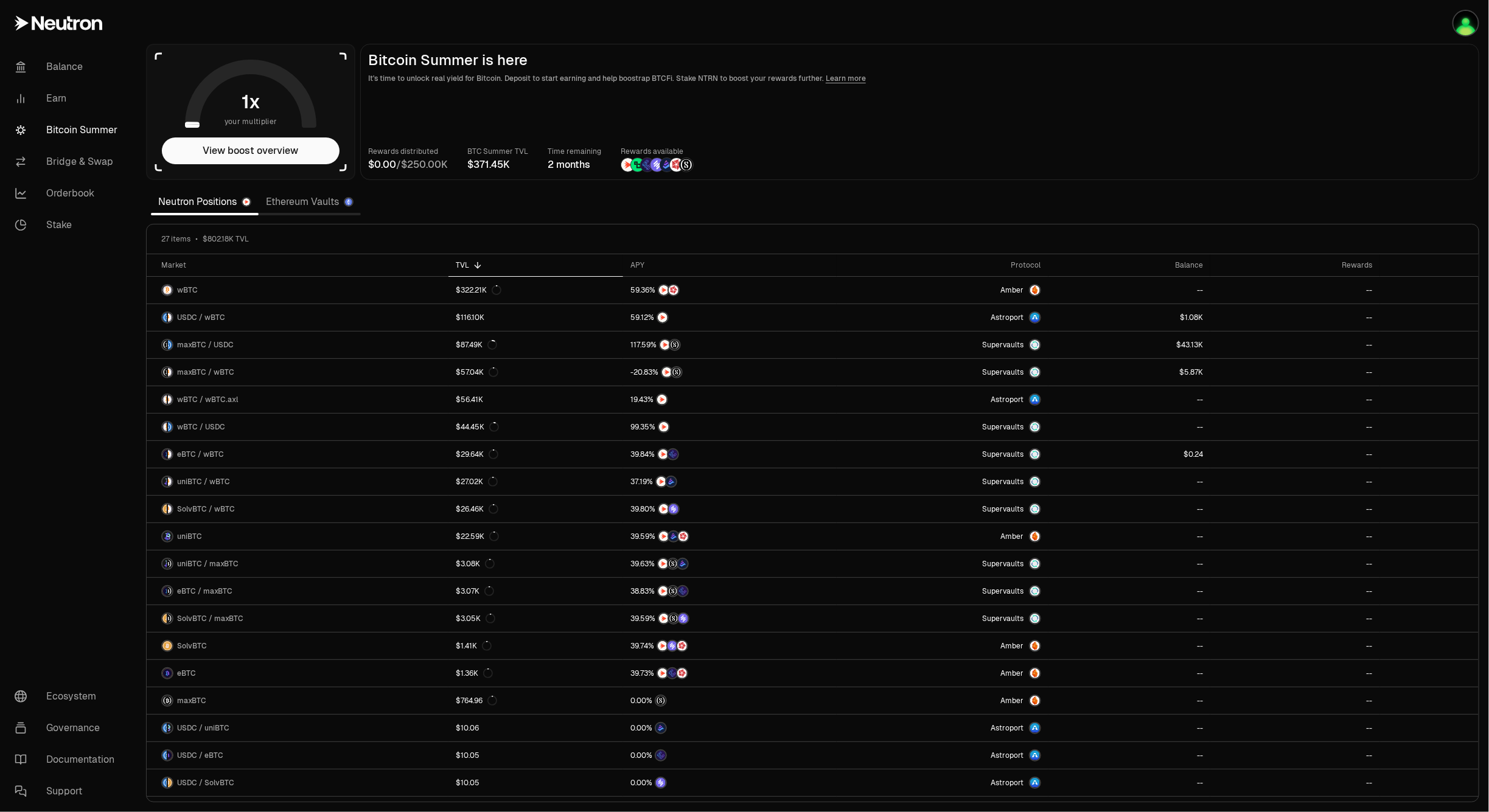
click at [287, 74] on icon at bounding box center [250, 96] width 117 height 59
click at [275, 144] on button "View boost overview" at bounding box center [250, 150] width 178 height 27
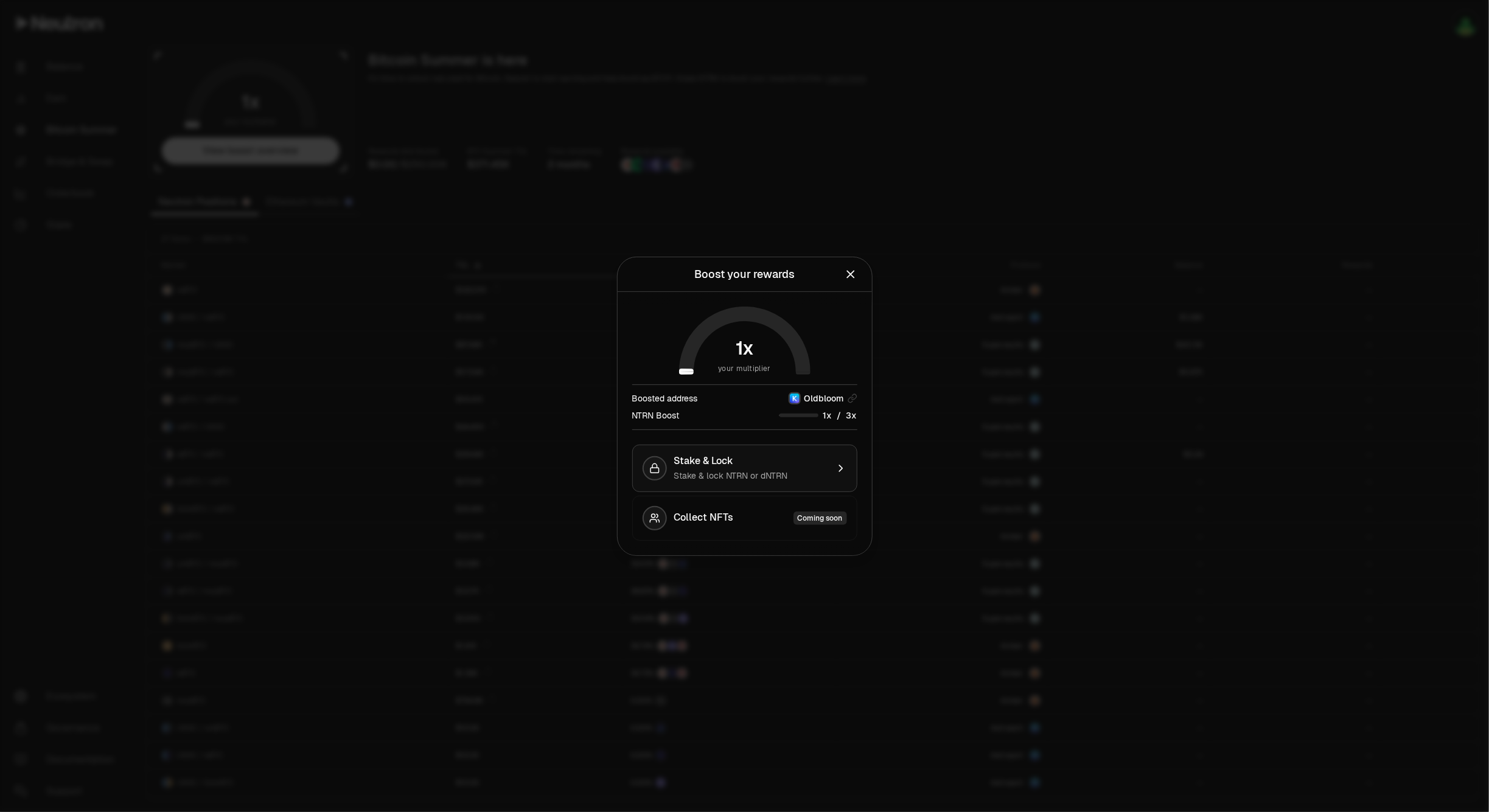
click at [776, 481] on div "Stake & lock NTRN or dNTRN" at bounding box center [751, 476] width 153 height 12
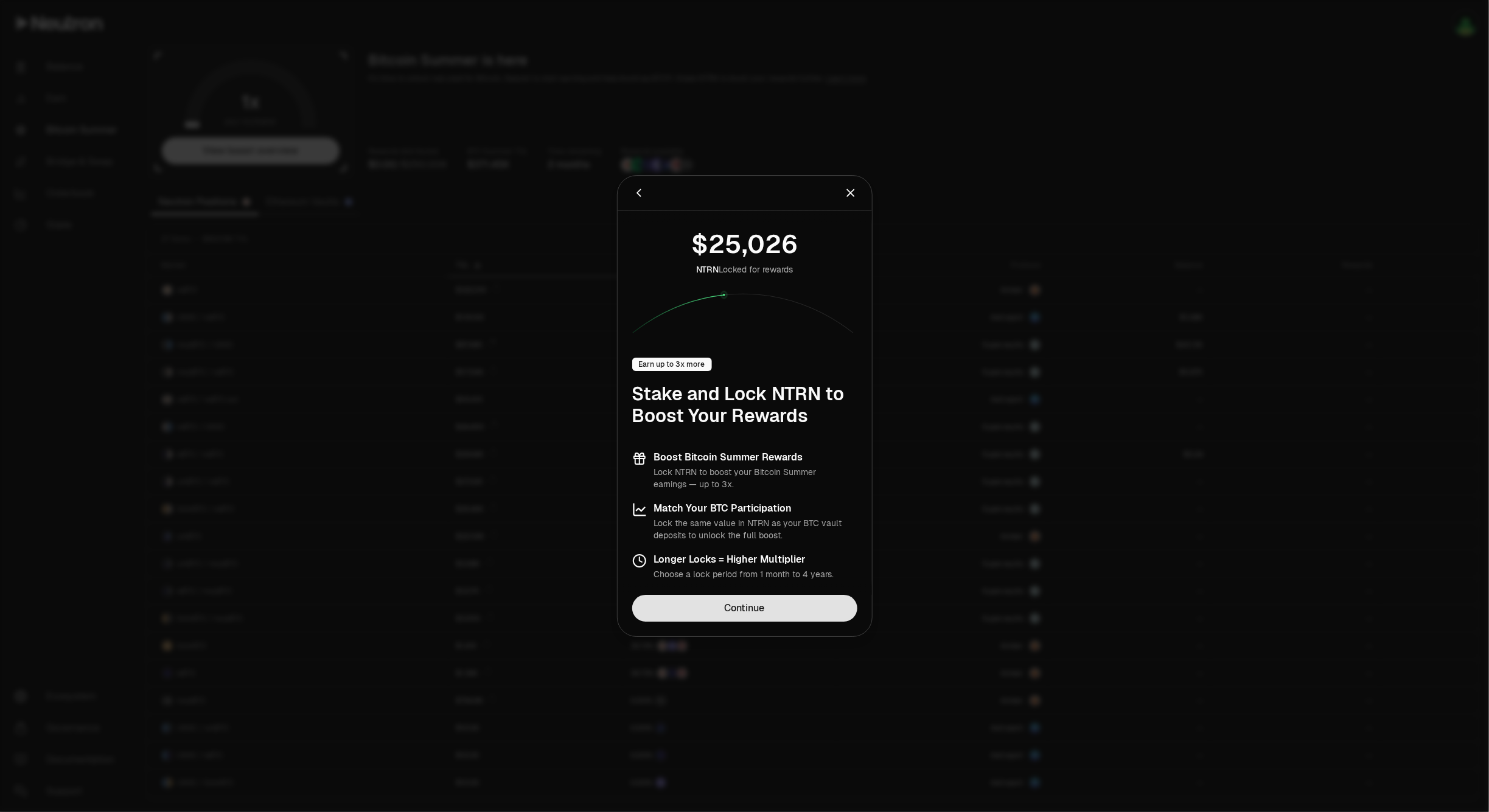
click at [730, 599] on link "Continue" at bounding box center [744, 608] width 225 height 27
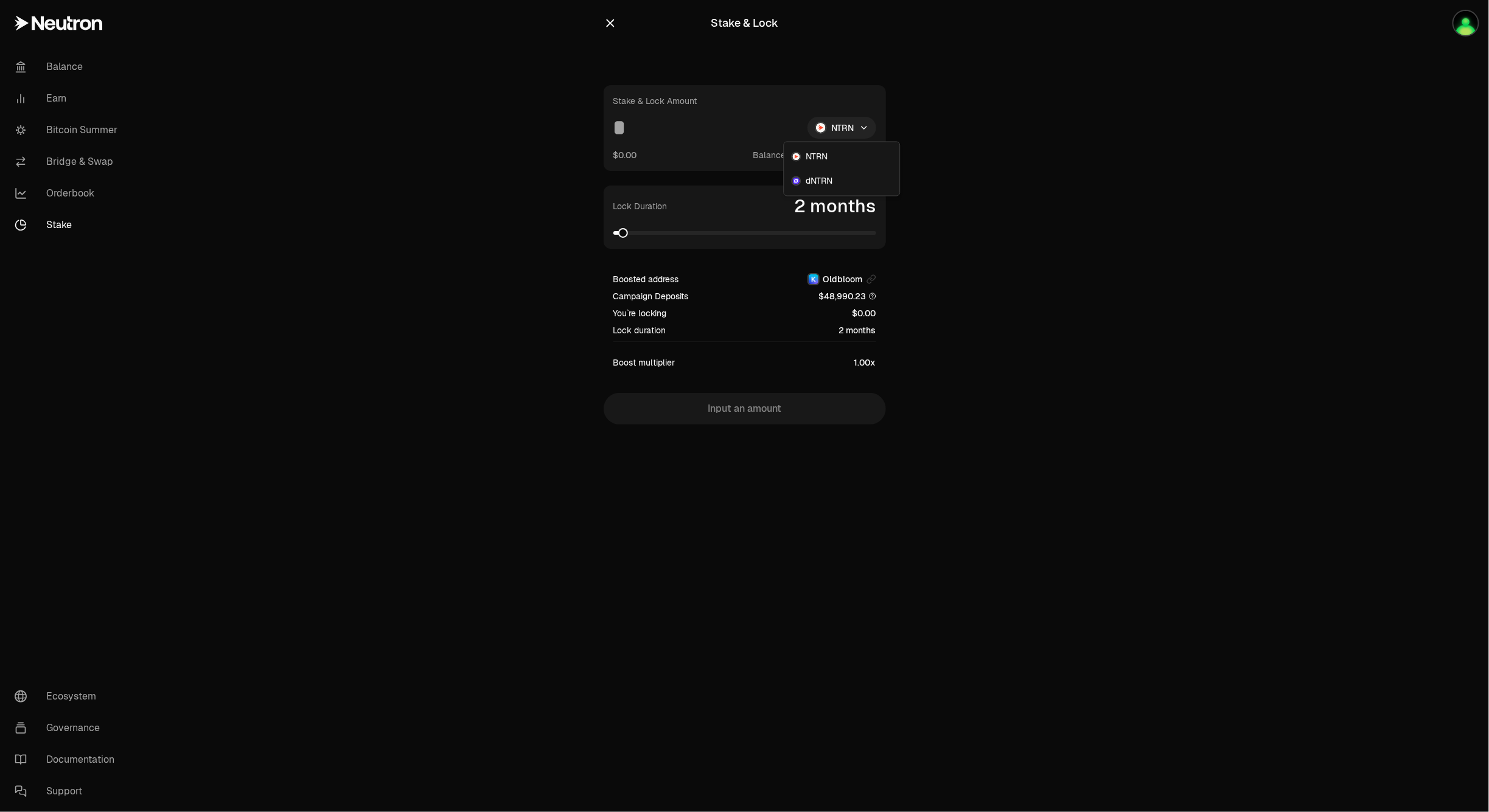
click at [847, 128] on html "Balance Earn Bitcoin Summer Bridge & Swap Orderbook Stake Ecosystem Governance …" at bounding box center [744, 406] width 1489 height 812
click at [79, 183] on html "Balance Earn Bitcoin Summer Bridge & Swap Orderbook Stake Ecosystem Governance …" at bounding box center [744, 406] width 1489 height 812
click at [92, 120] on link "Bitcoin Summer" at bounding box center [68, 129] width 126 height 32
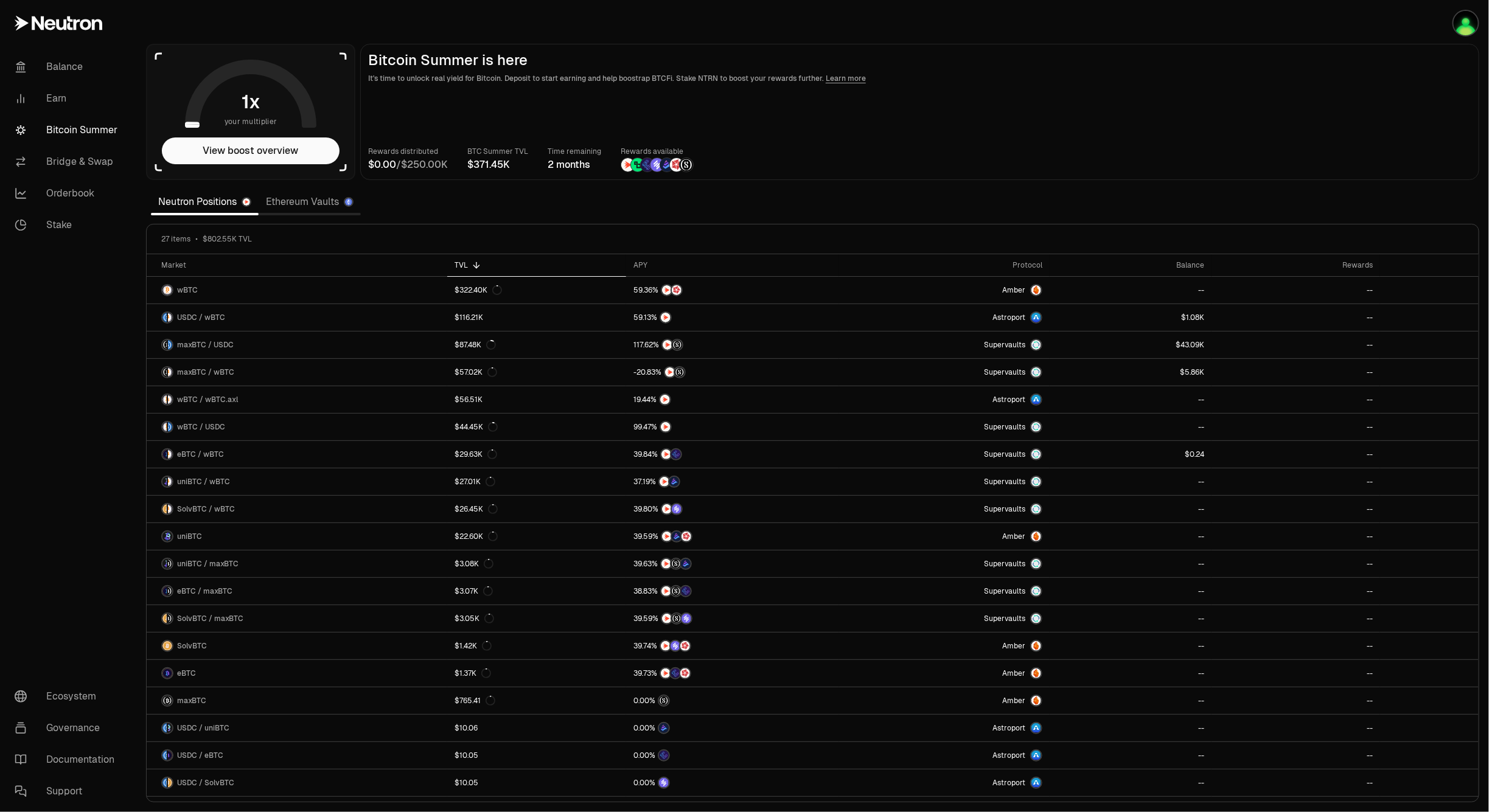
click at [303, 192] on link "Ethereum Vaults" at bounding box center [310, 202] width 103 height 25
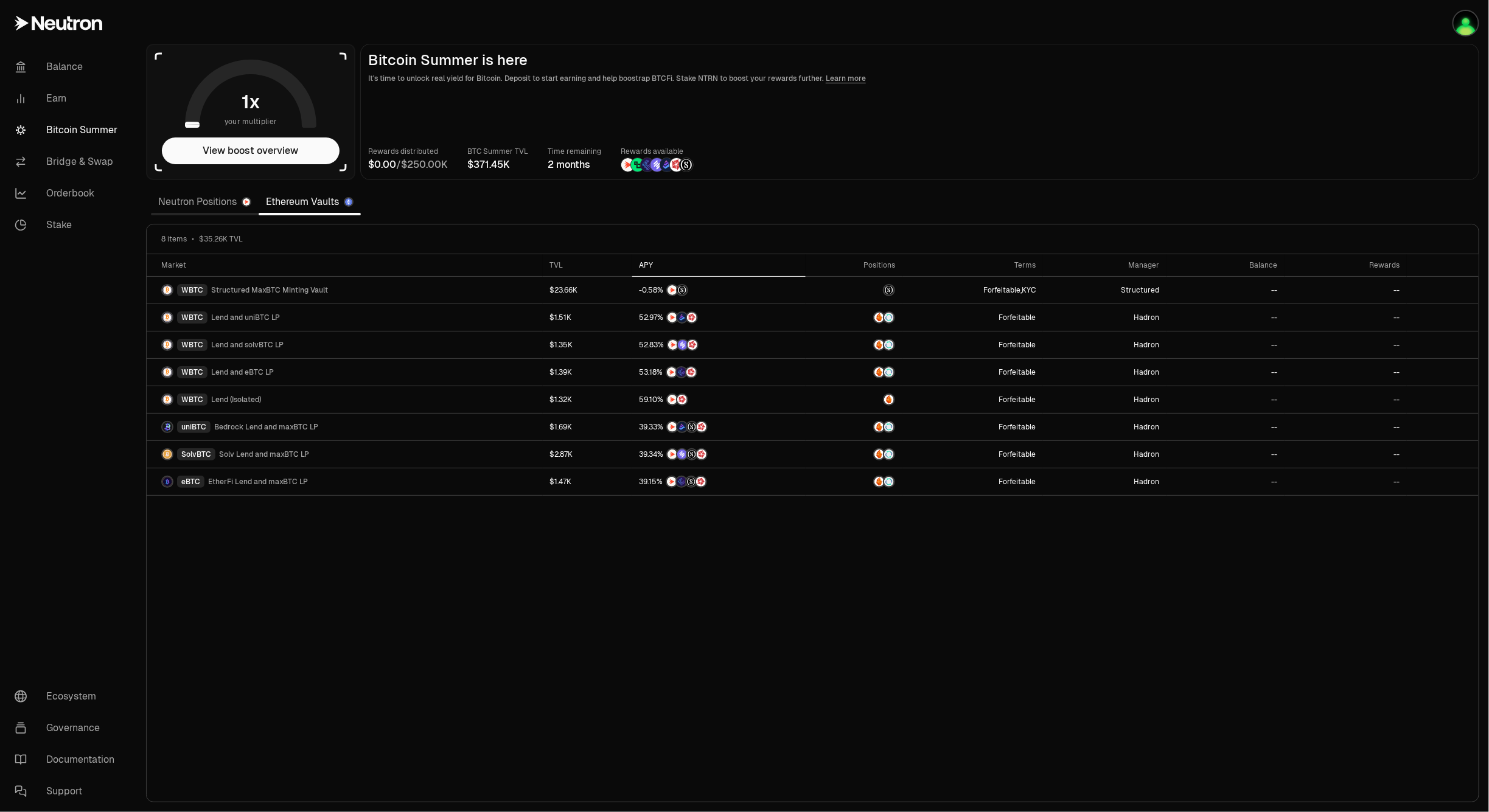
click at [640, 267] on div "APY" at bounding box center [719, 265] width 159 height 10
click at [223, 208] on link "Neutron Positions" at bounding box center [205, 202] width 108 height 25
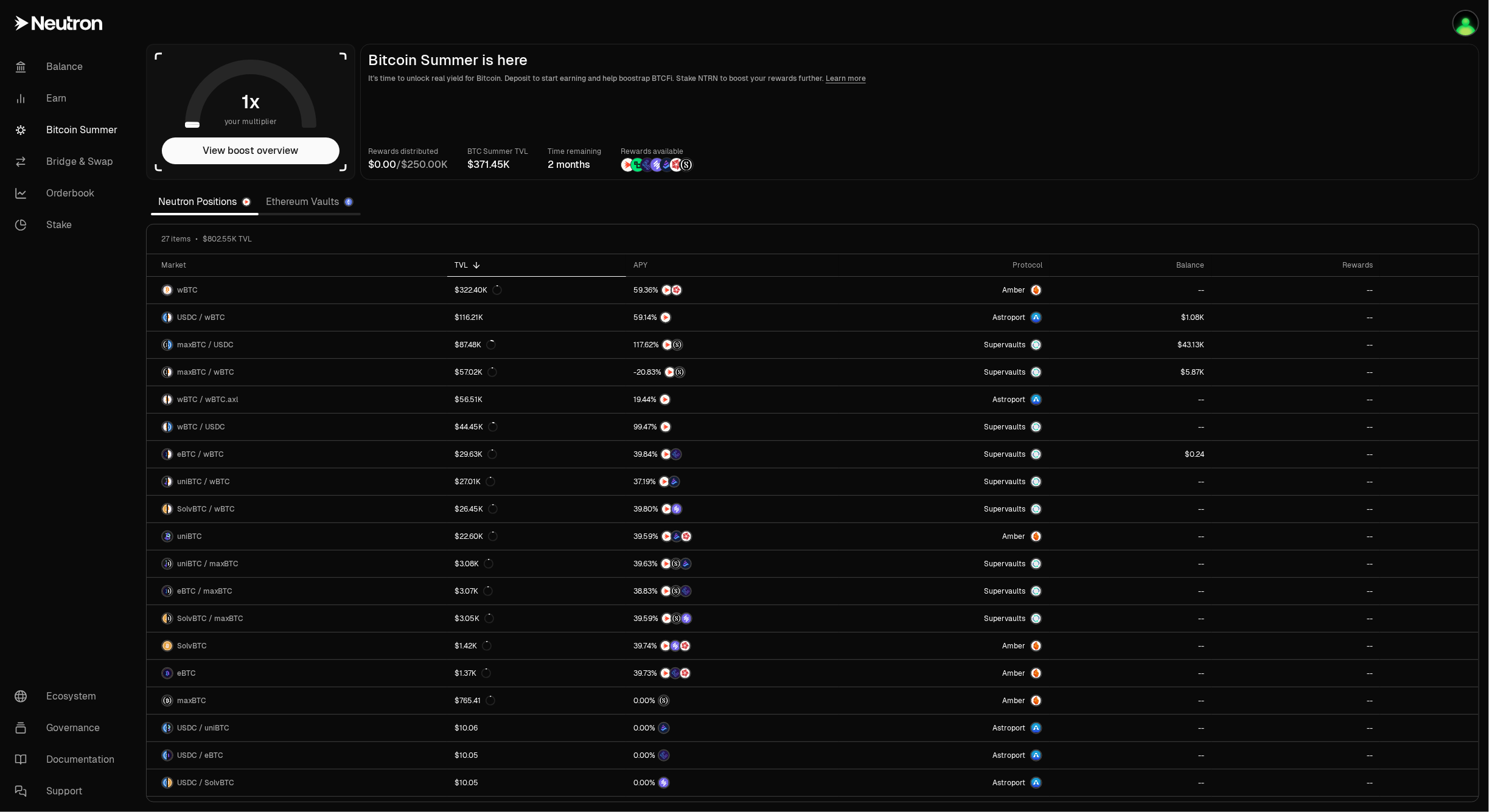
click at [308, 207] on link "Ethereum Vaults" at bounding box center [310, 202] width 103 height 25
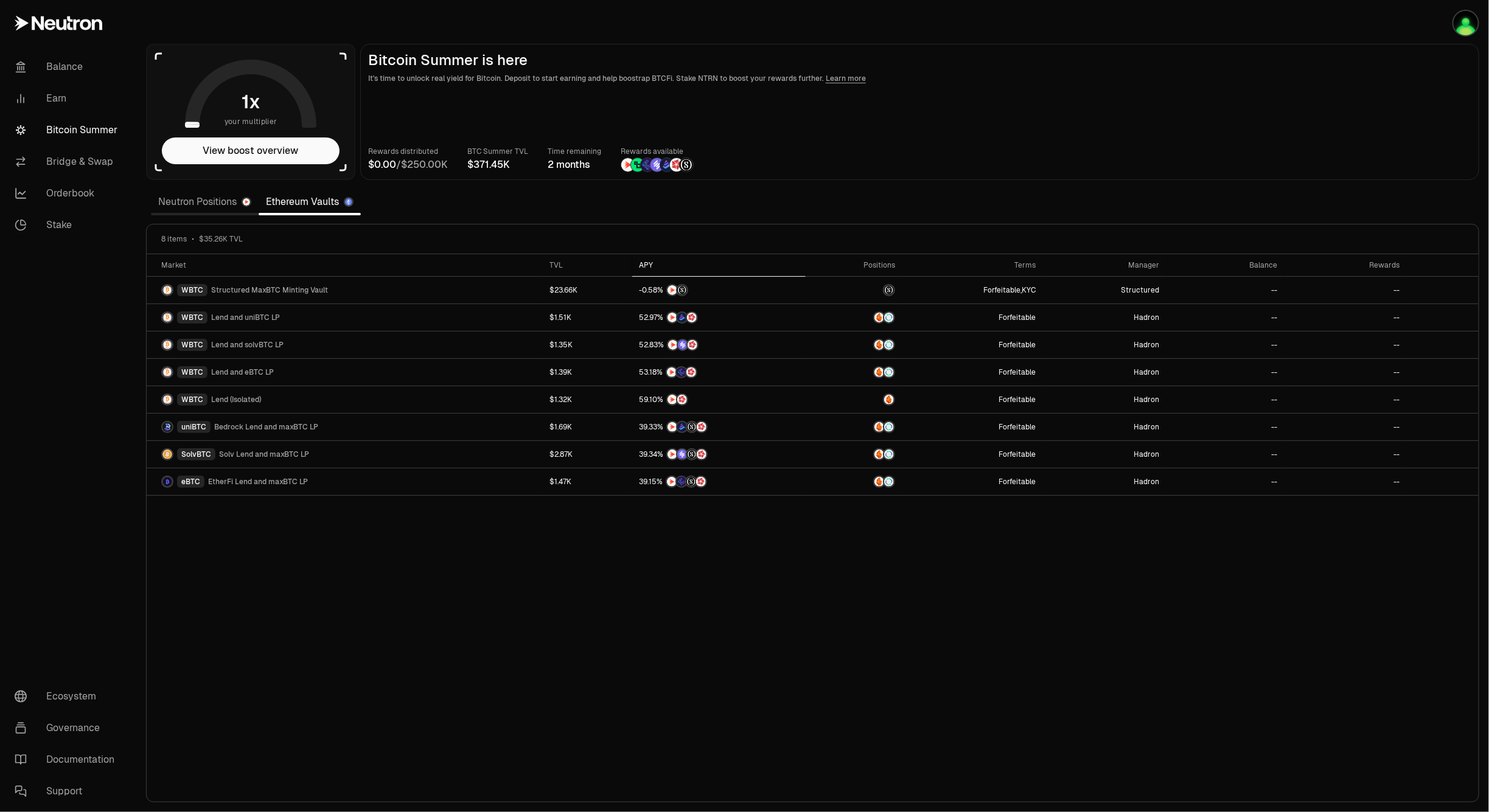
click at [632, 262] on th "APY" at bounding box center [718, 265] width 173 height 22
click at [83, 157] on link "Bridge & Swap" at bounding box center [68, 161] width 126 height 32
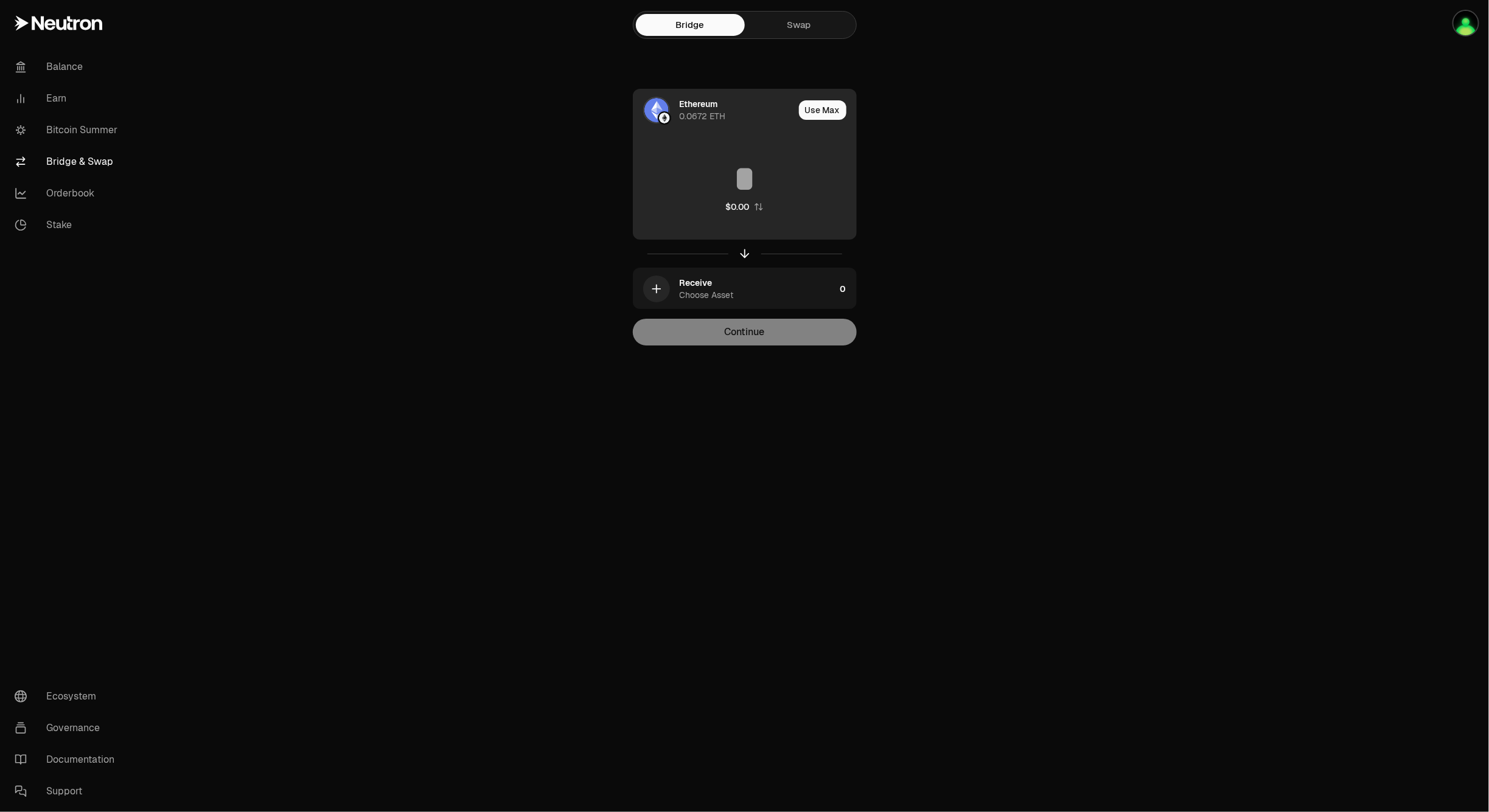
click at [723, 109] on div "Ethereum 0.0672 ETH" at bounding box center [737, 110] width 114 height 25
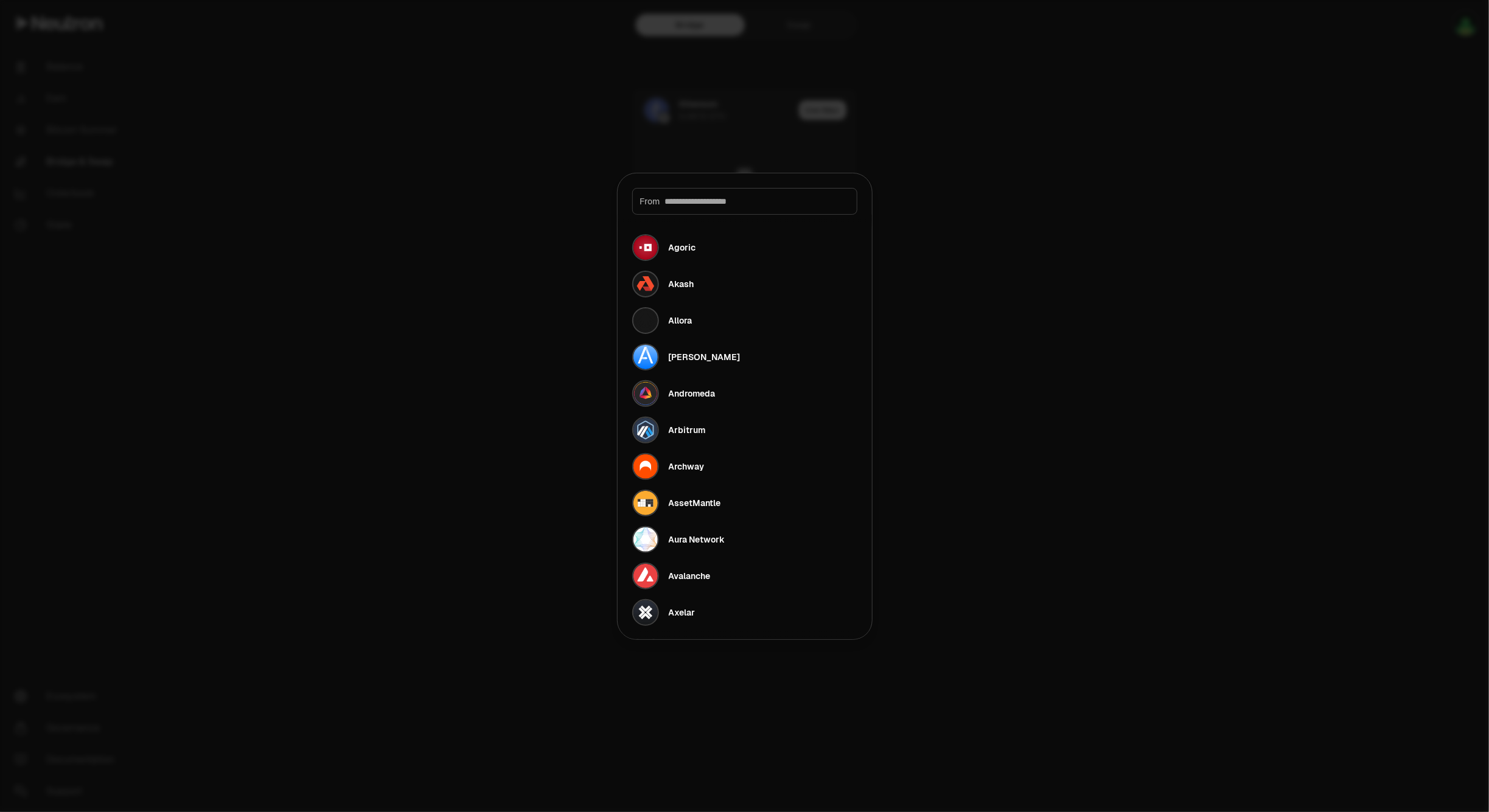
drag, startPoint x: 1068, startPoint y: 161, endPoint x: 756, endPoint y: 250, distance: 324.4
click at [1065, 163] on div at bounding box center [744, 406] width 1489 height 812
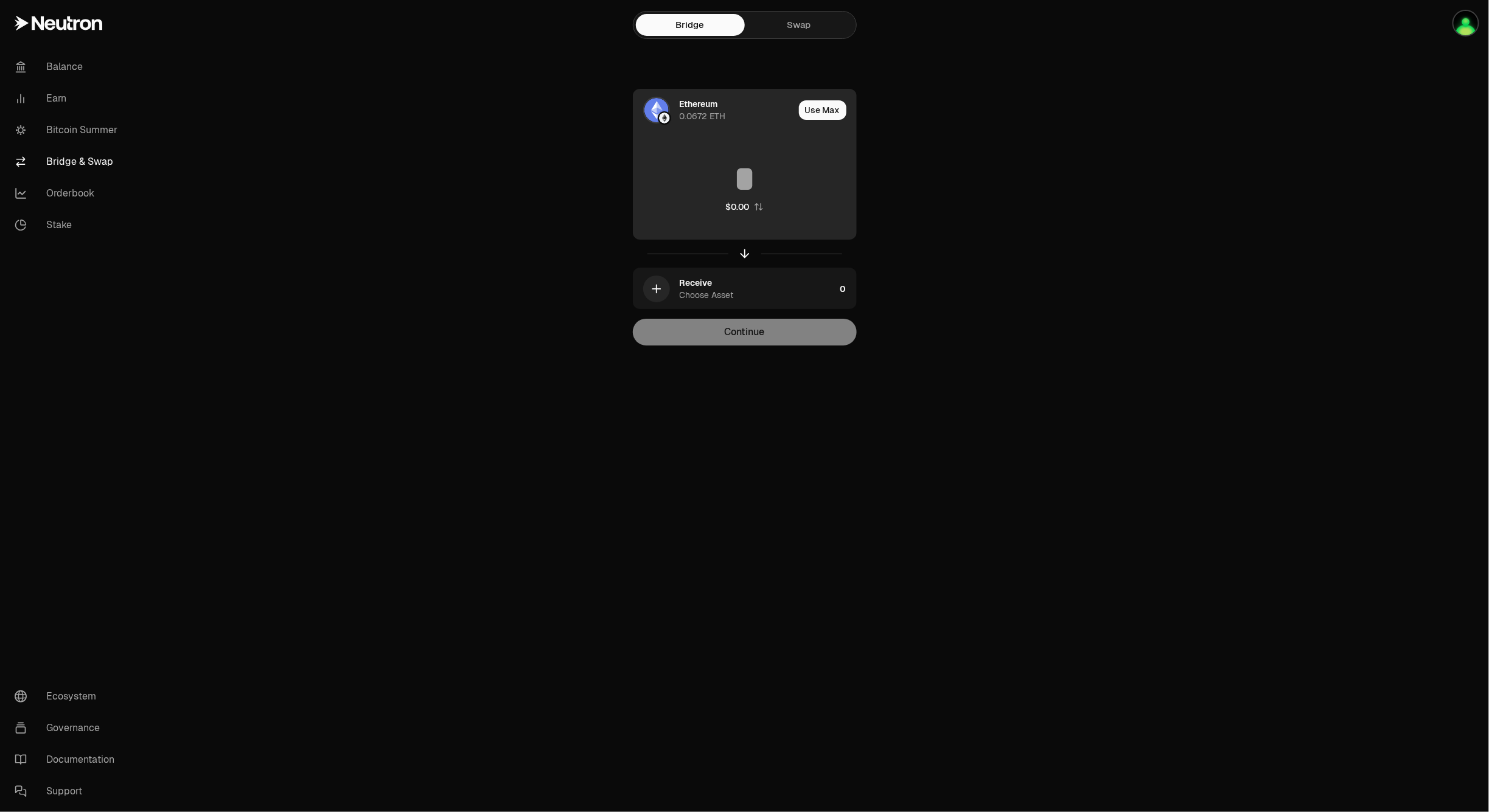
click at [731, 134] on div "$0.00" at bounding box center [744, 186] width 223 height 107
click at [728, 106] on div "Ethereum 0.0672 ETH" at bounding box center [737, 110] width 114 height 25
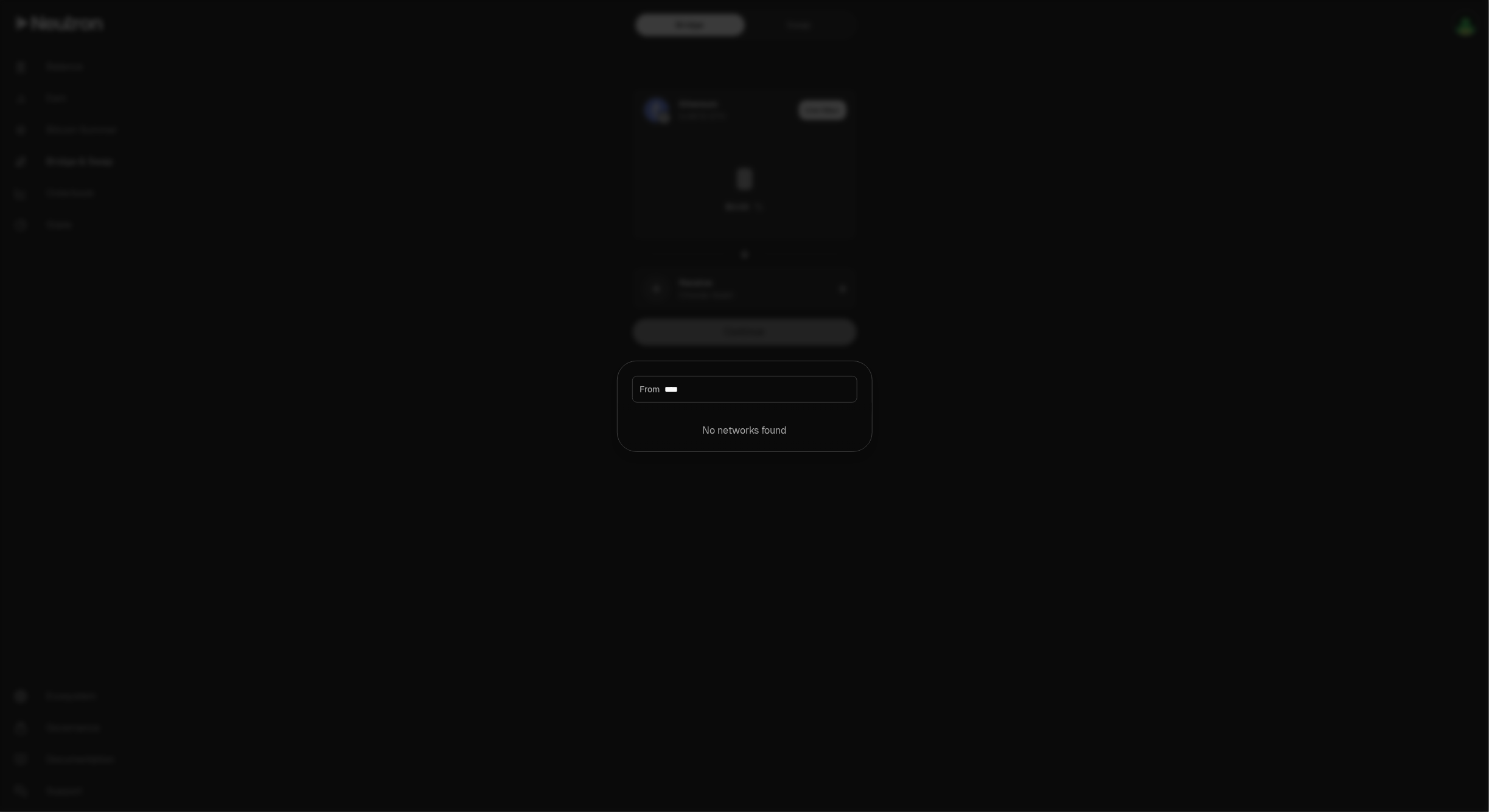
drag, startPoint x: 728, startPoint y: 390, endPoint x: 609, endPoint y: 400, distance: 119.4
click at [609, 400] on body "Balance Earn Bitcoin Summer Bridge & Swap Orderbook Stake Ecosystem Governance …" at bounding box center [744, 406] width 1489 height 812
type input "***"
click at [689, 442] on button "Neutron" at bounding box center [744, 427] width 240 height 36
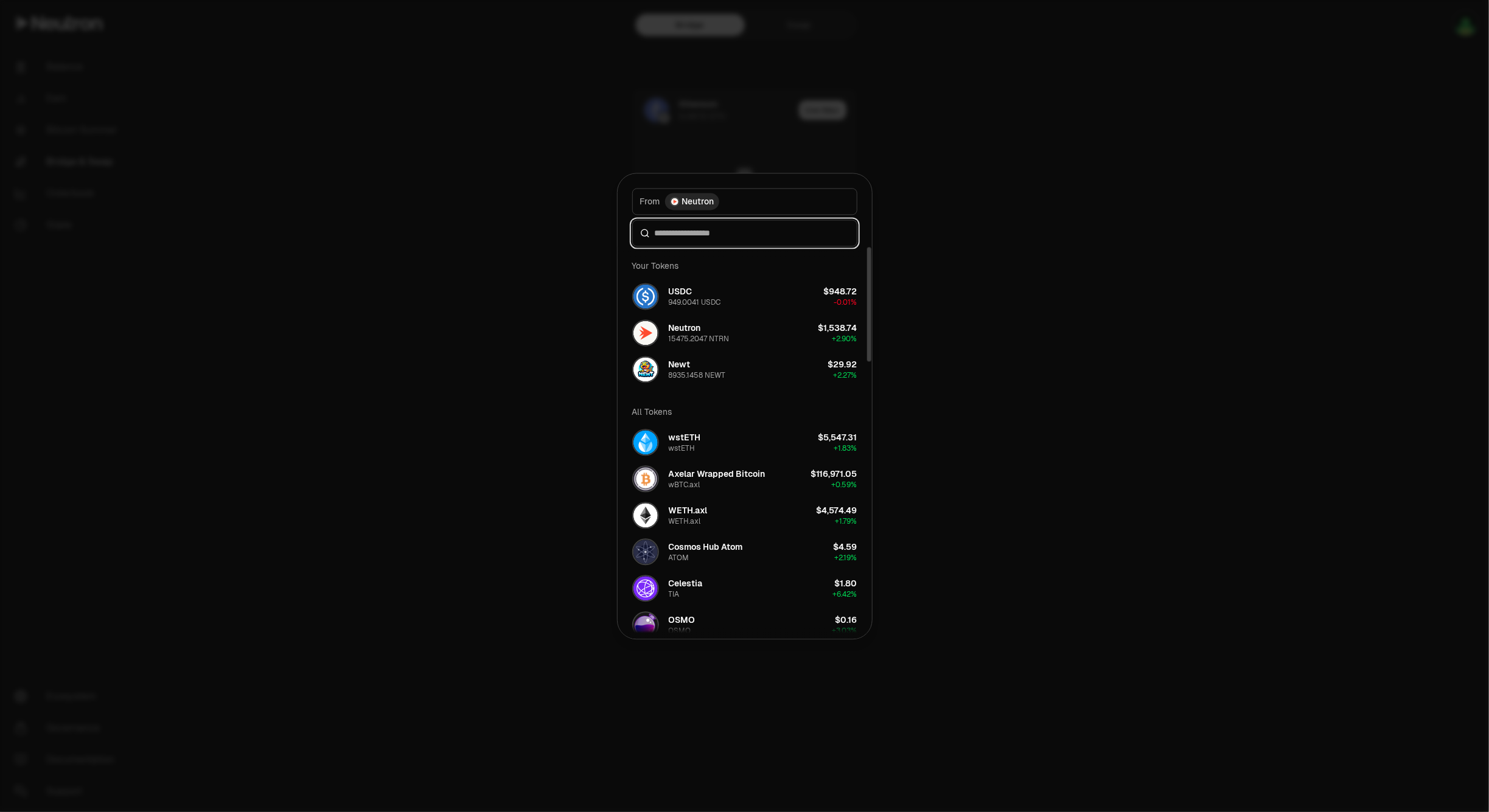
click at [691, 366] on div "From token Select From token. From Neutron Your Tokens USDC 949.0041 USDC $948.…" at bounding box center [744, 406] width 254 height 465
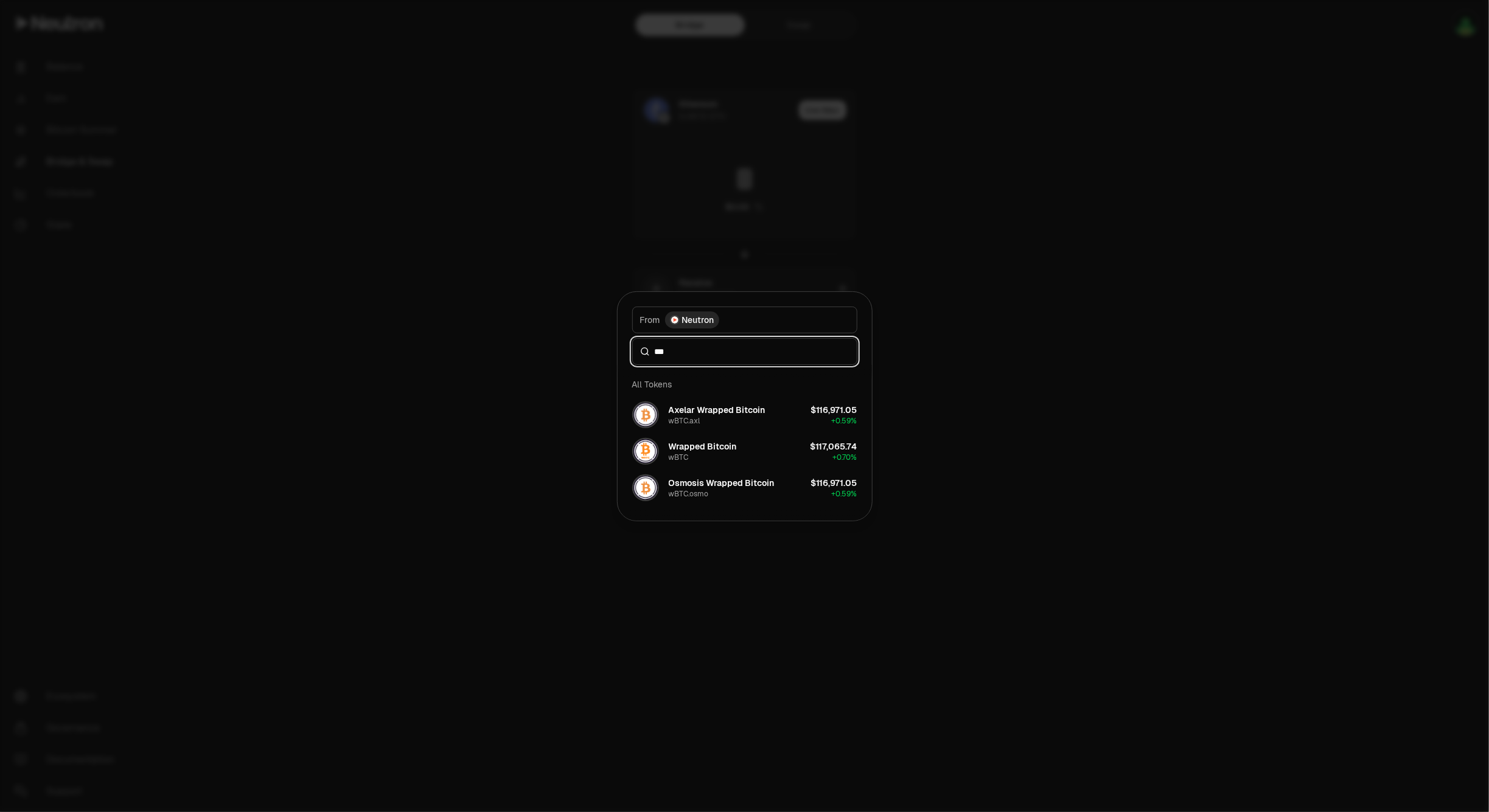
type input "***"
click at [1151, 438] on div at bounding box center [744, 406] width 1489 height 812
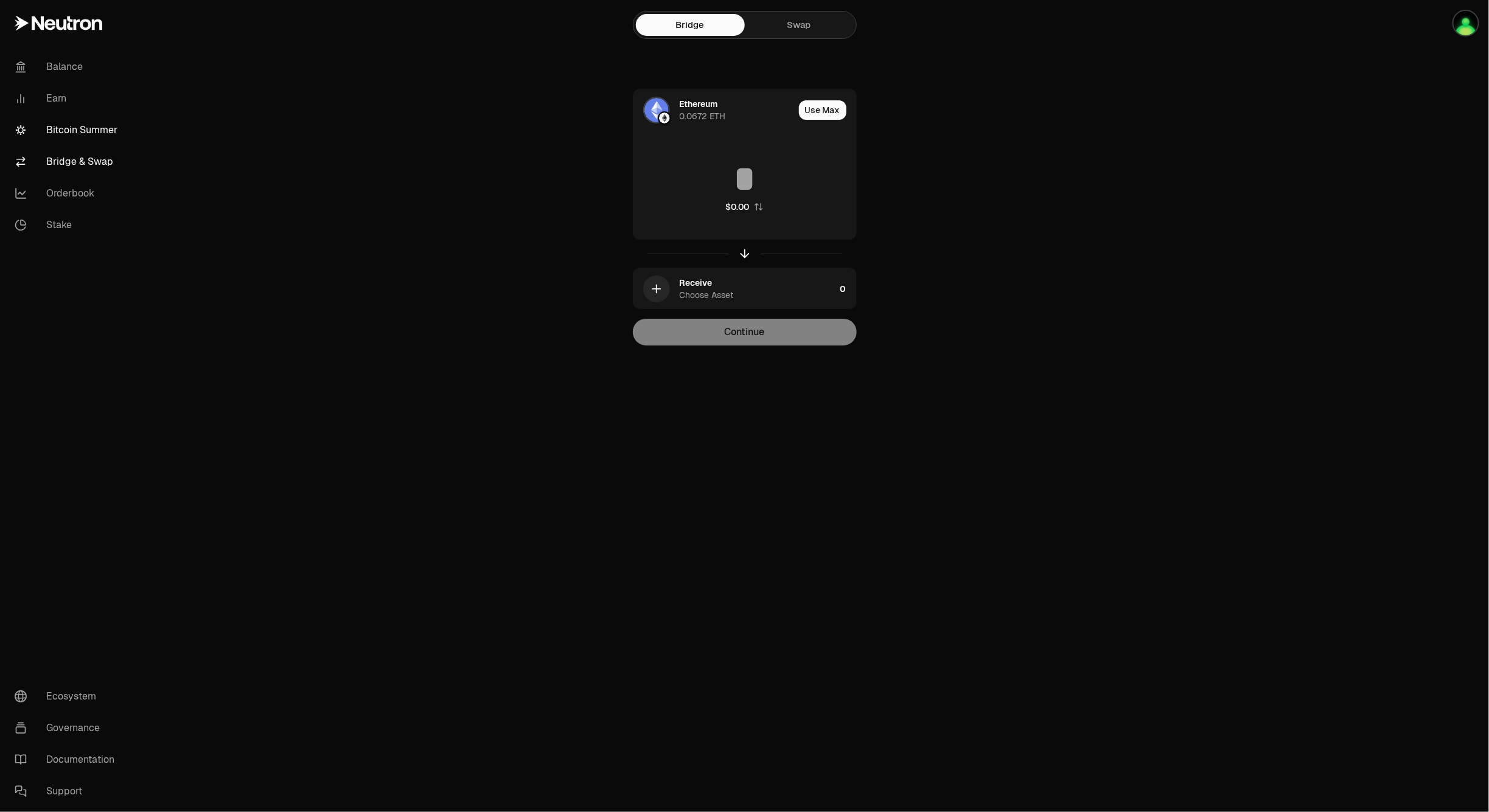
click at [106, 122] on link "Bitcoin Summer" at bounding box center [68, 129] width 126 height 32
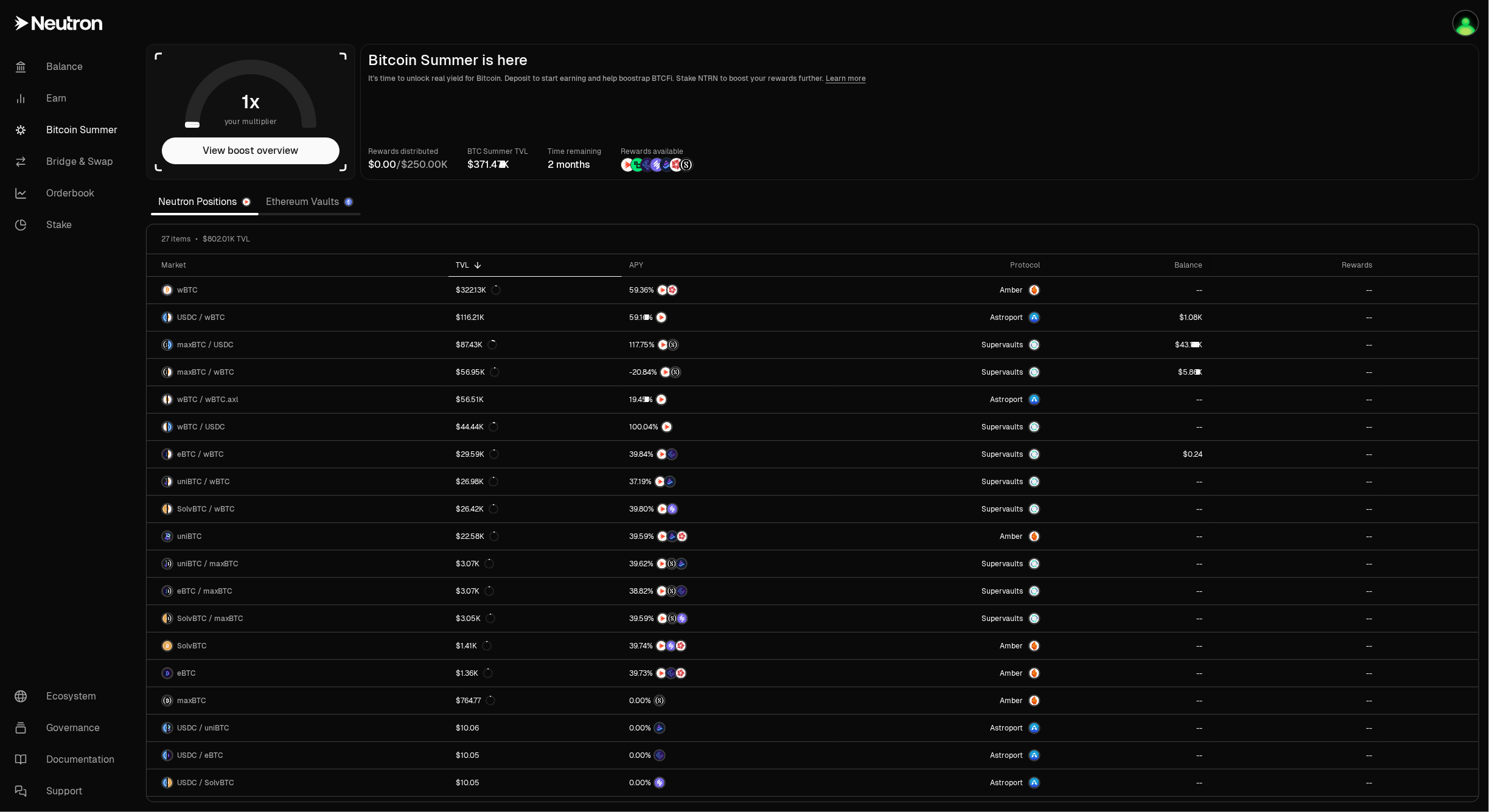
click at [312, 198] on link "Ethereum Vaults" at bounding box center [310, 202] width 103 height 25
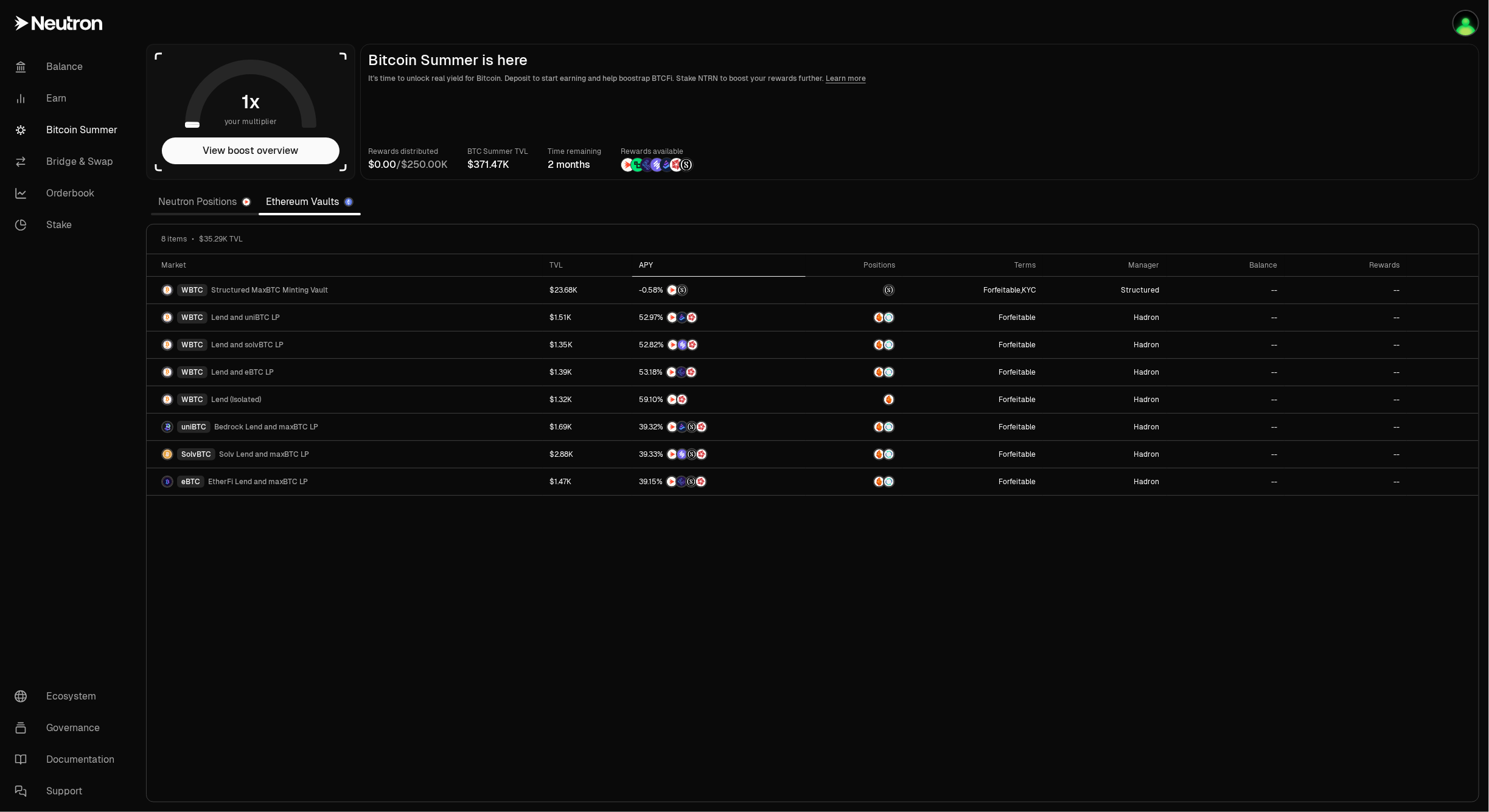
click at [640, 266] on div "APY" at bounding box center [719, 265] width 159 height 10
